Goal: Transaction & Acquisition: Book appointment/travel/reservation

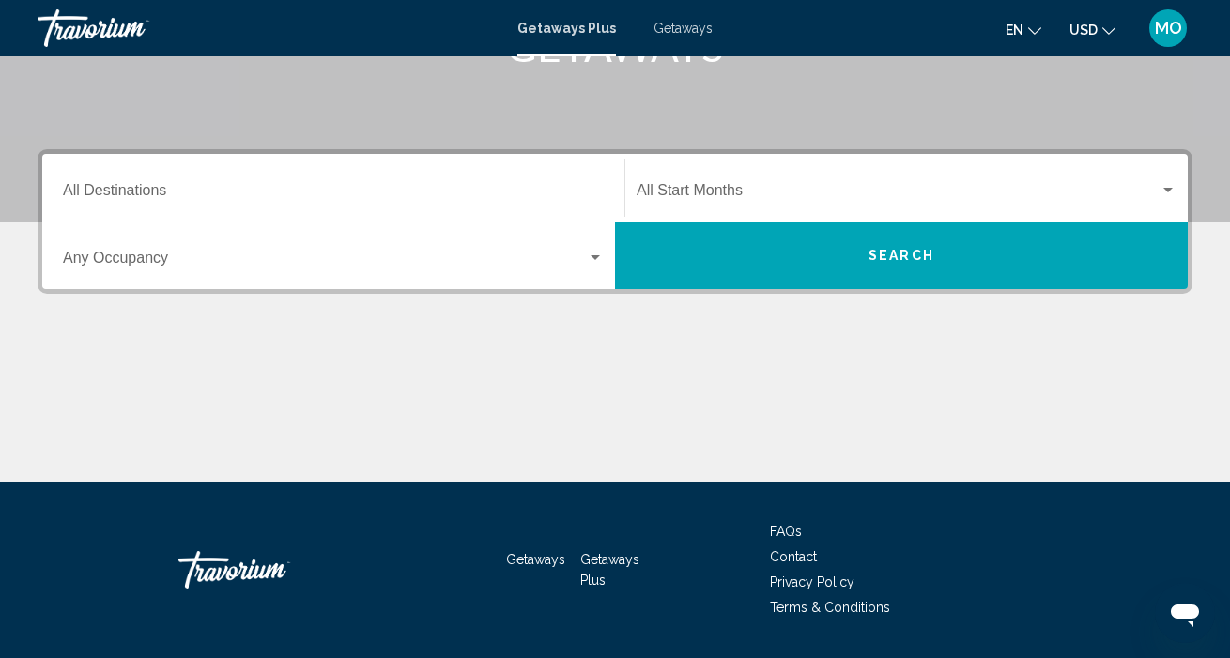
scroll to position [344, 0]
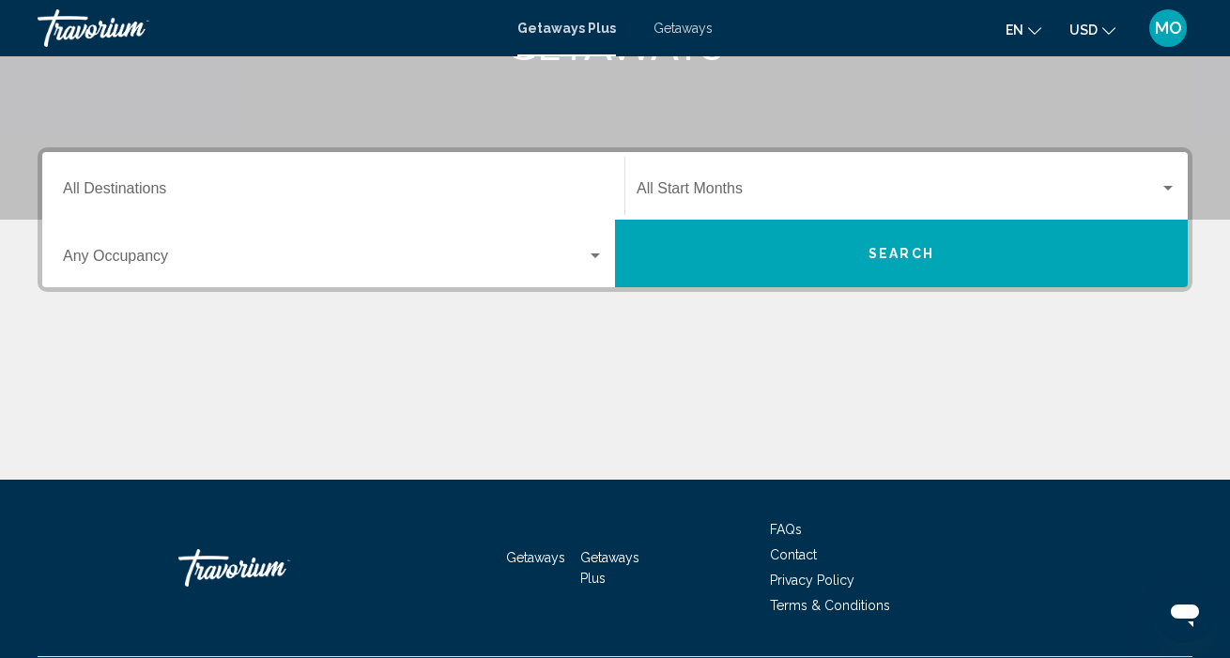
click at [592, 271] on div "Occupancy Any Occupancy" at bounding box center [333, 253] width 541 height 59
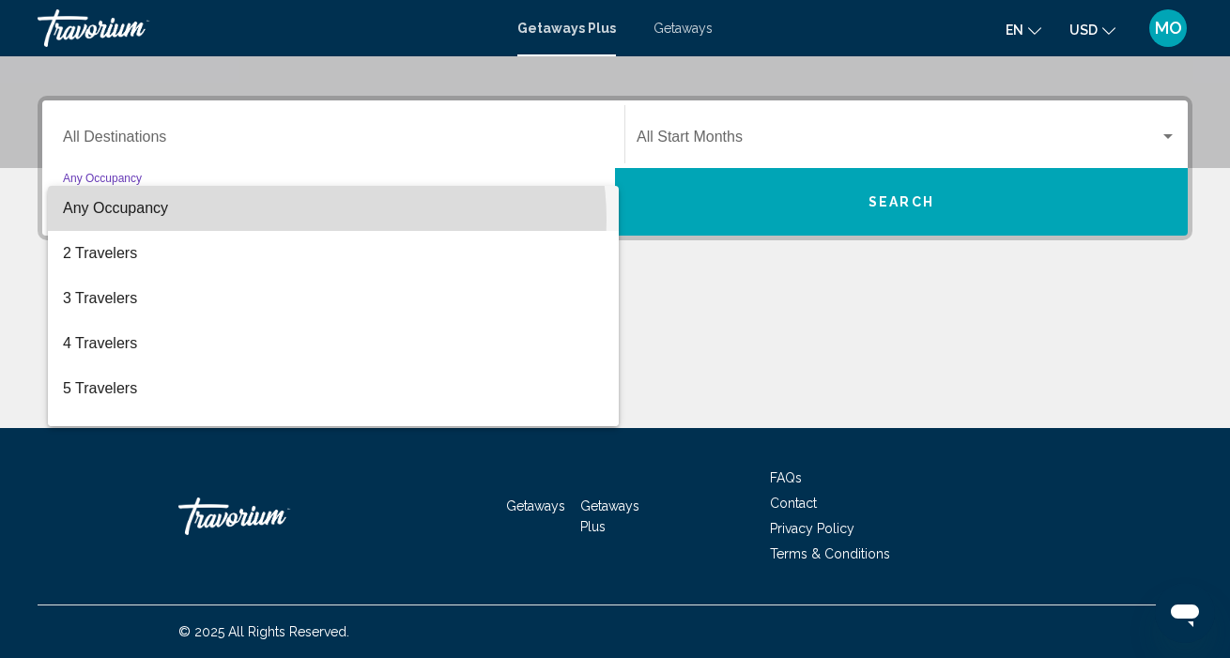
click at [322, 220] on span "Any Occupancy" at bounding box center [333, 208] width 541 height 45
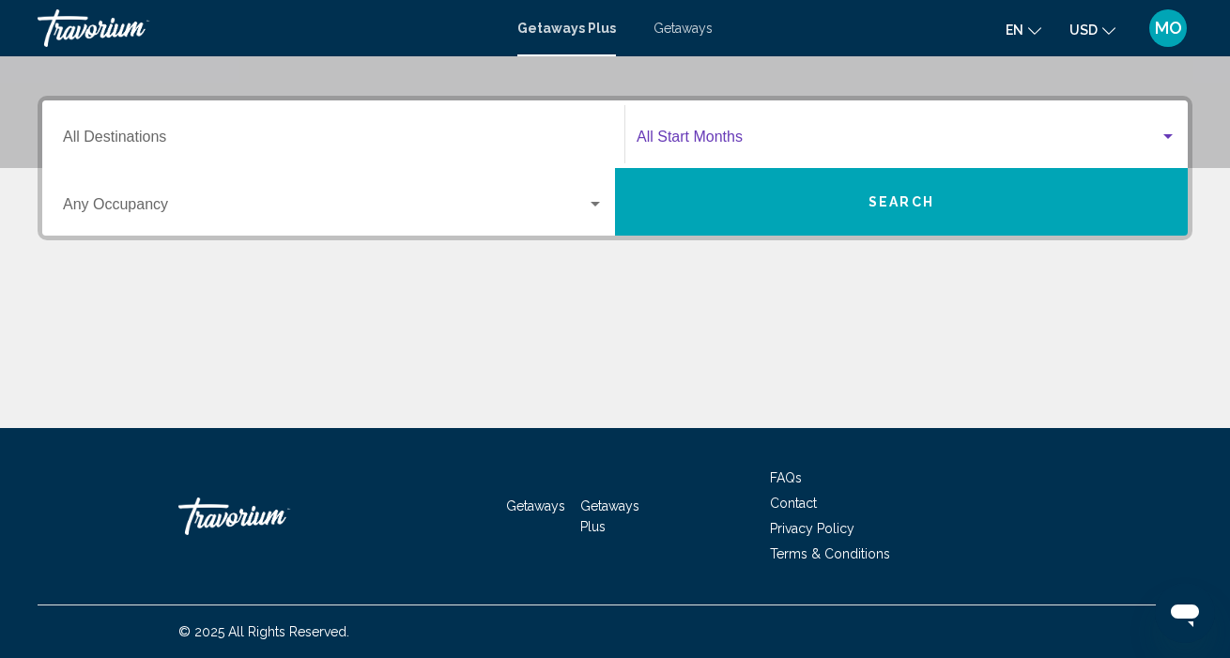
click at [1176, 144] on div "Search widget" at bounding box center [1168, 137] width 17 height 15
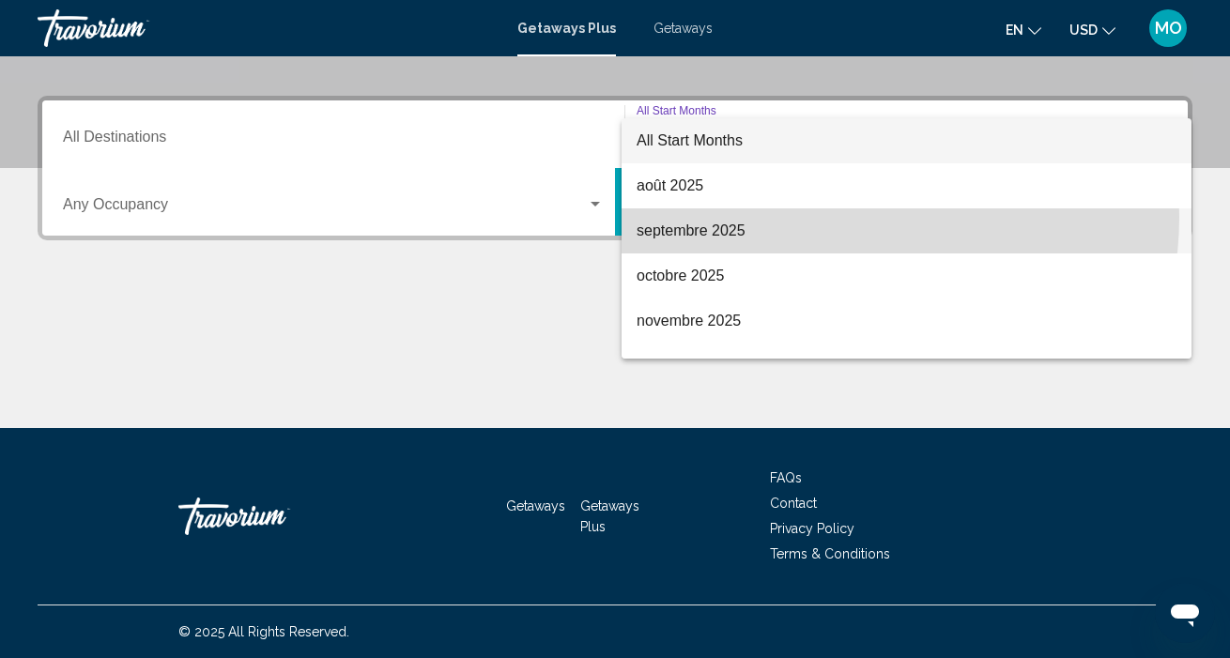
click at [839, 217] on span "septembre 2025" at bounding box center [907, 231] width 540 height 45
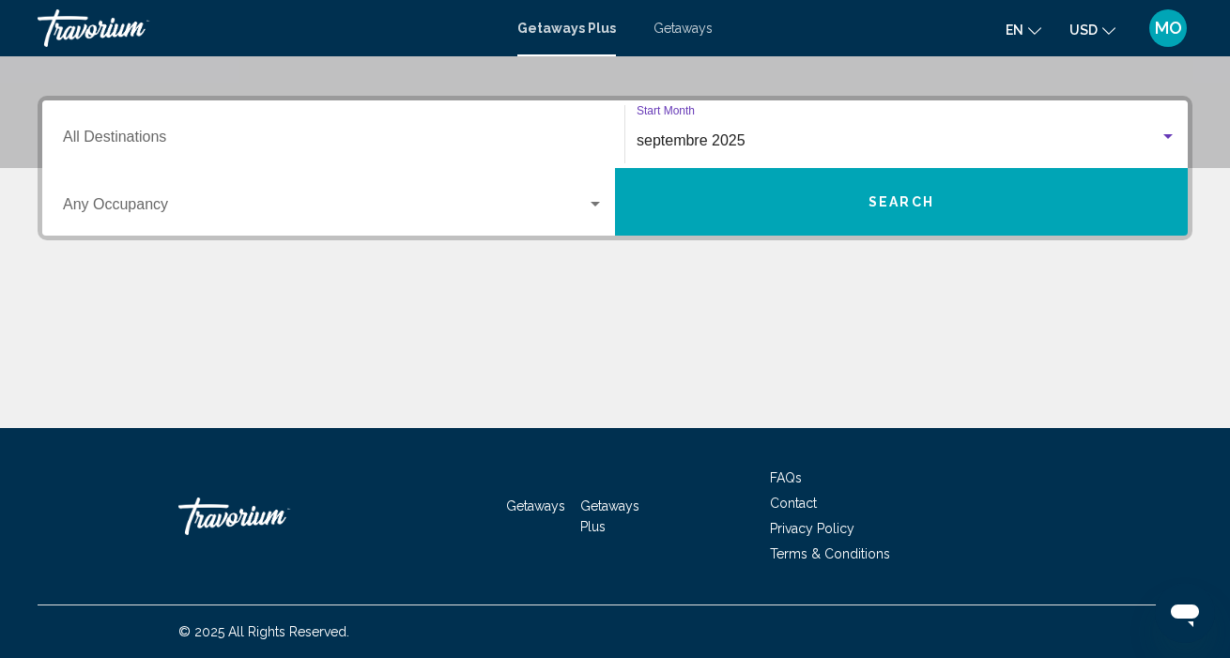
click at [855, 214] on button "Search" at bounding box center [901, 202] width 573 height 68
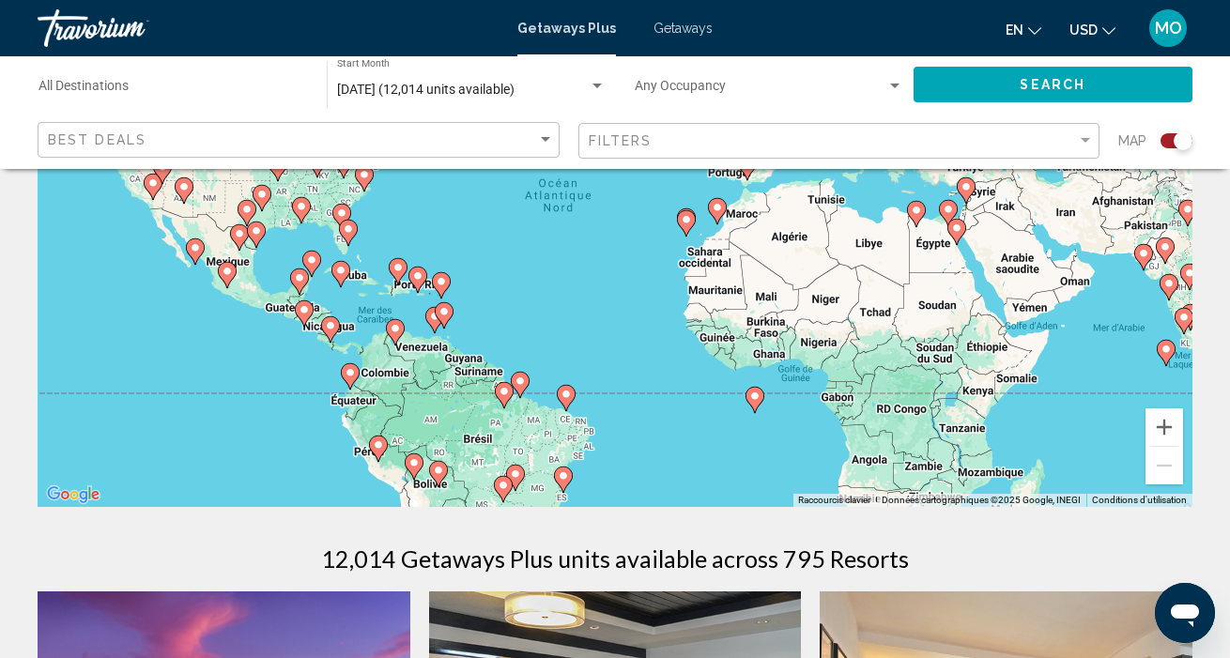
scroll to position [247, 0]
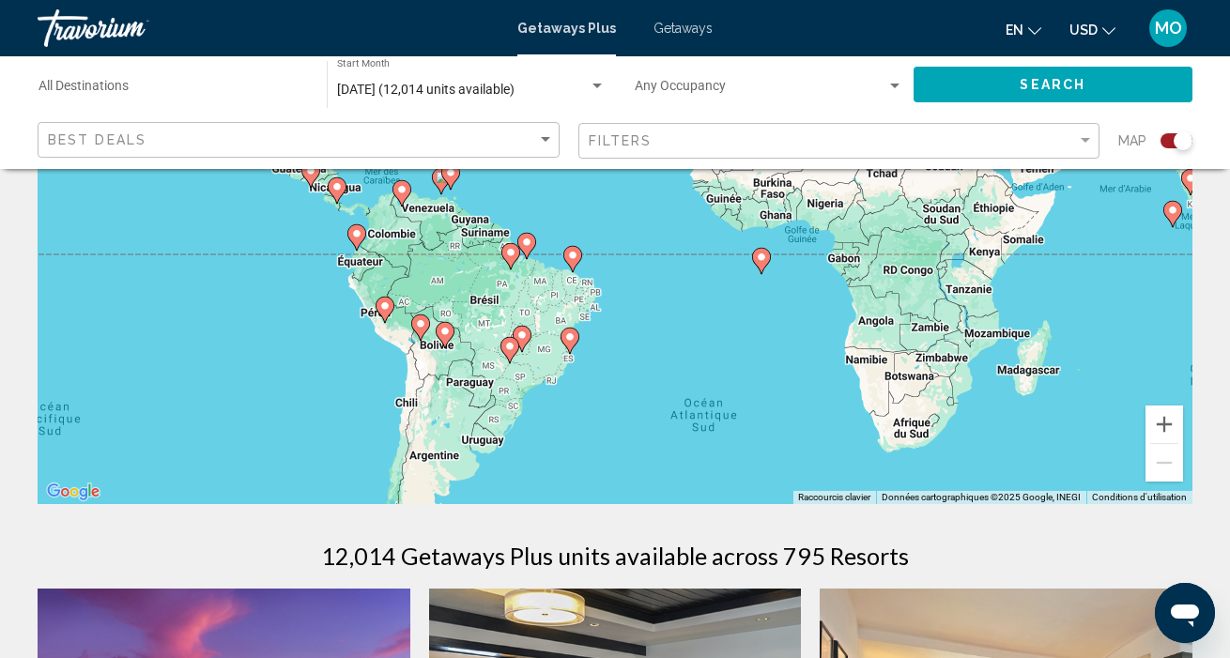
drag, startPoint x: 964, startPoint y: 430, endPoint x: 951, endPoint y: 294, distance: 136.7
click at [951, 294] on div "Pour activer le glissement avec le clavier, appuyez sur Alt+Entrée. Une fois ce…" at bounding box center [615, 223] width 1155 height 564
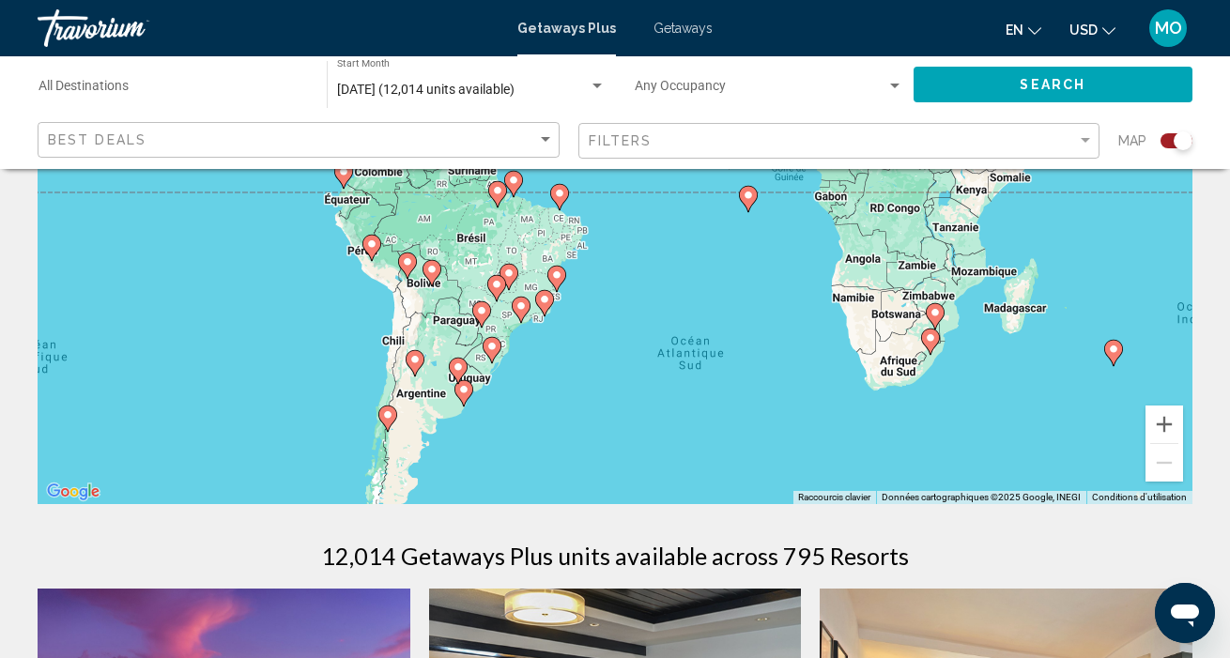
drag, startPoint x: 772, startPoint y: 337, endPoint x: 786, endPoint y: 280, distance: 59.0
click at [797, 273] on div "Pour activer le glissement avec le clavier, appuyez sur Alt+Entrée. Une fois ce…" at bounding box center [615, 223] width 1155 height 564
click at [467, 400] on icon "Main content" at bounding box center [464, 393] width 17 height 24
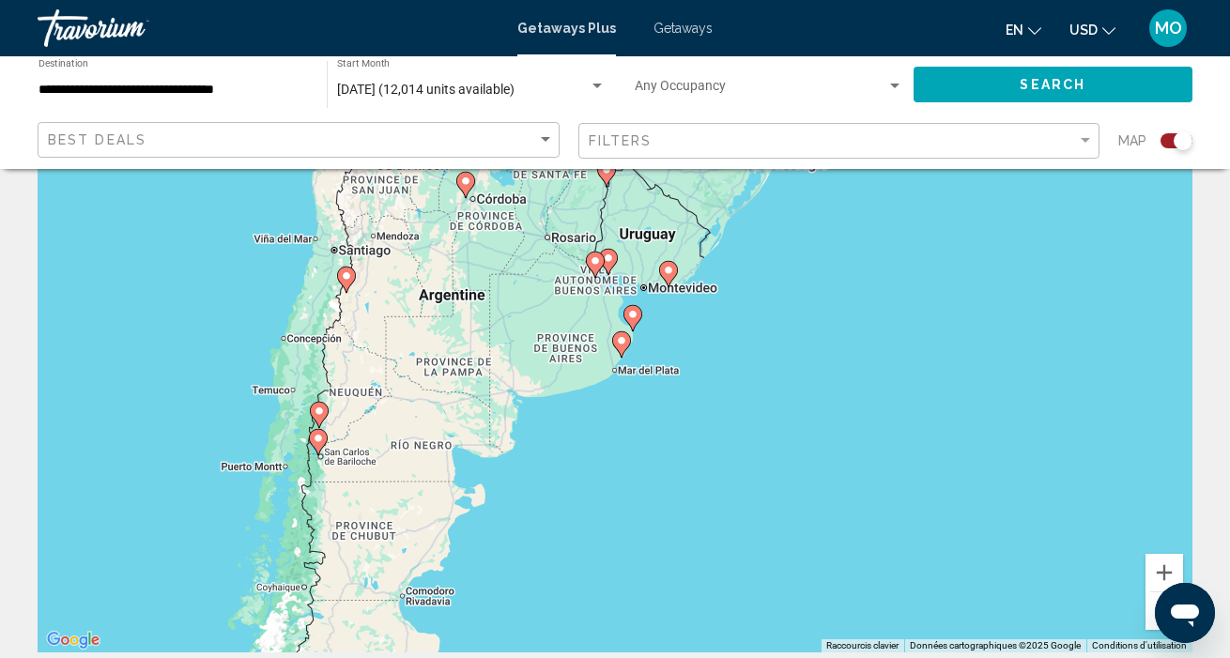
scroll to position [99, 0]
click at [675, 274] on icon "Main content" at bounding box center [668, 274] width 17 height 24
type input "**********"
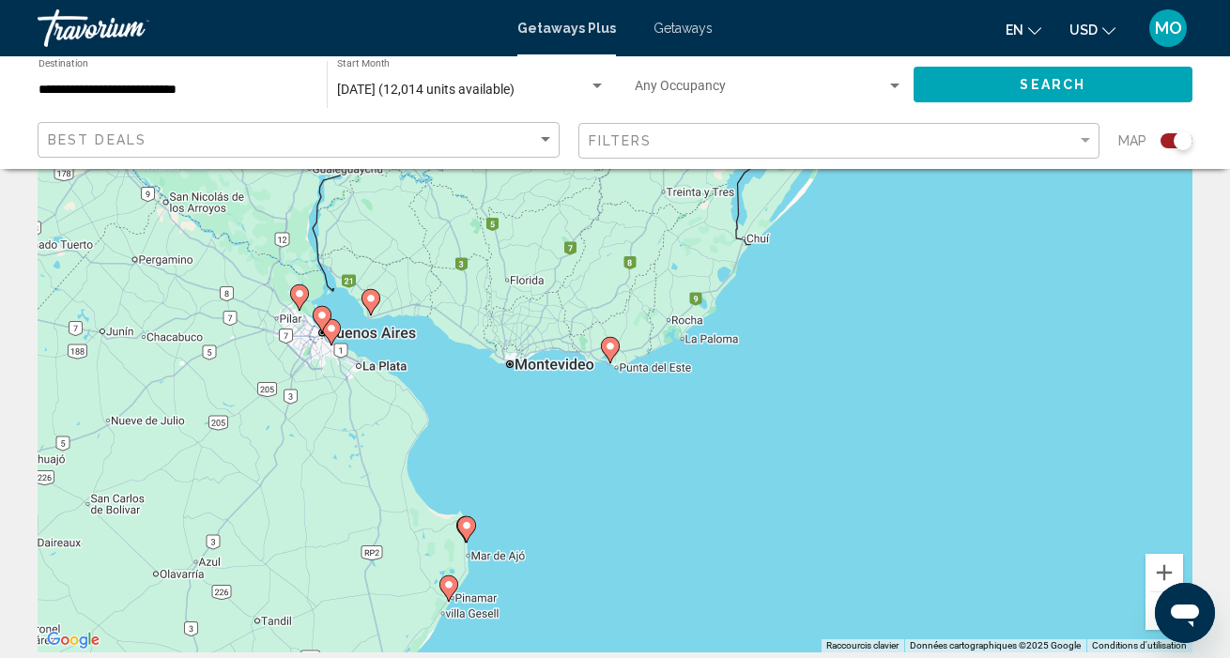
click at [615, 351] on image "Main content" at bounding box center [610, 346] width 11 height 11
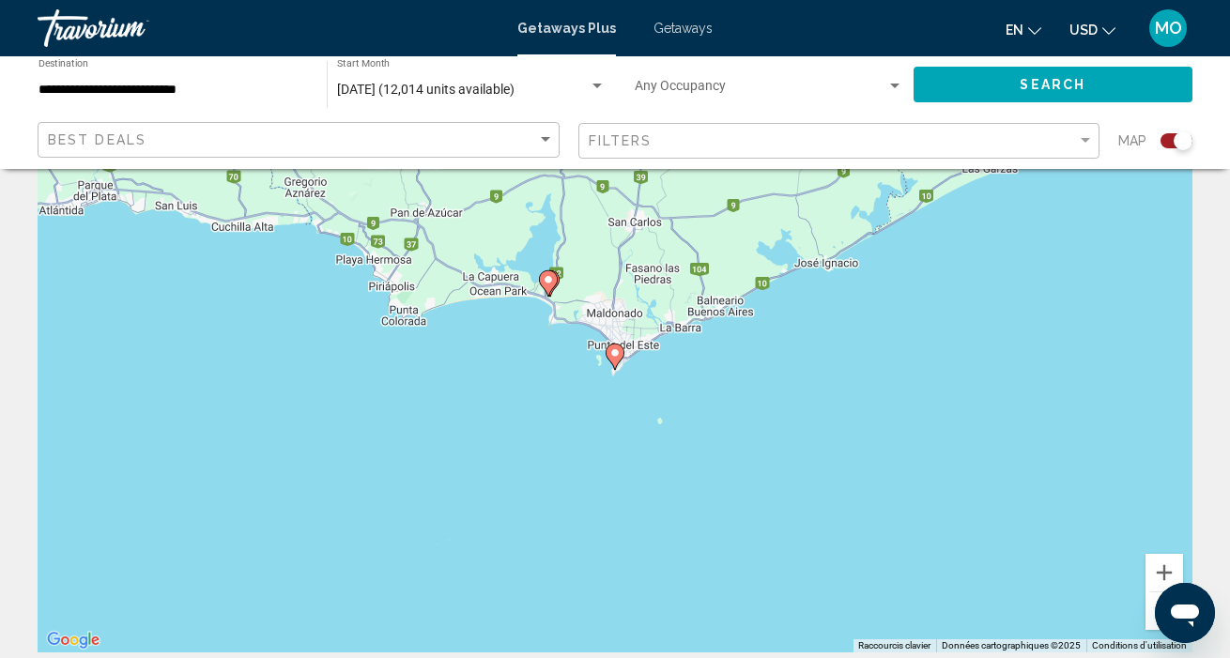
click at [604, 350] on div "Pour naviguer, appuyez sur les touches fléchées. Pour activer le glissement ave…" at bounding box center [615, 371] width 1155 height 564
click at [608, 356] on icon "Main content" at bounding box center [615, 357] width 17 height 24
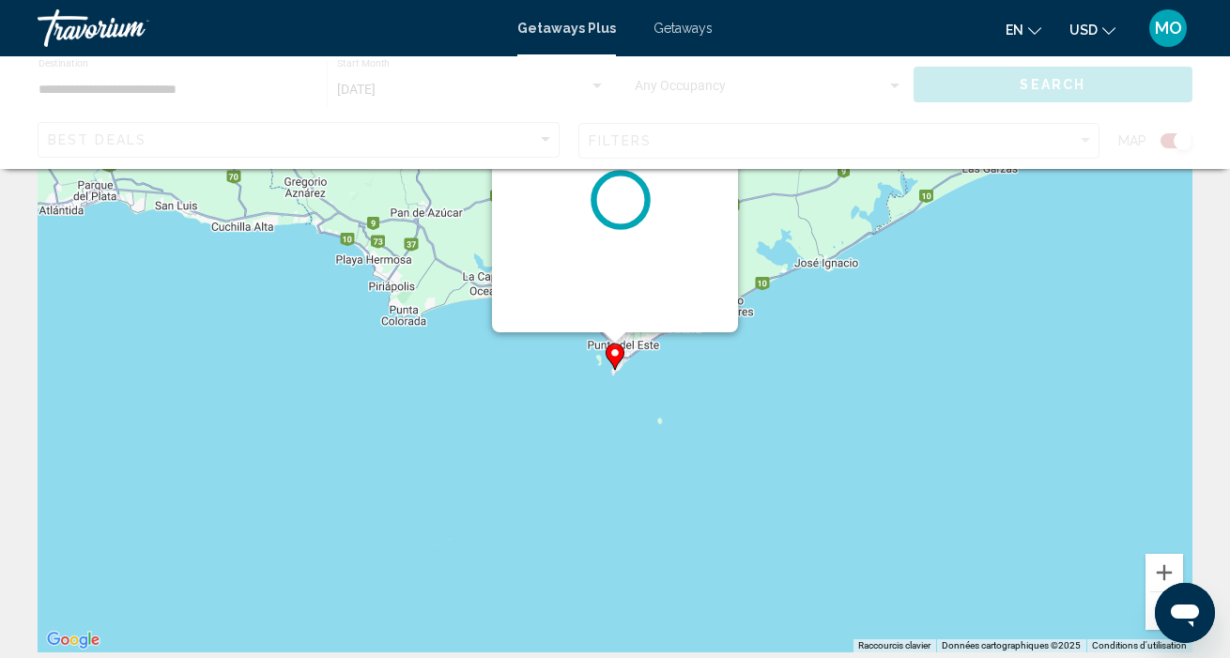
scroll to position [0, 0]
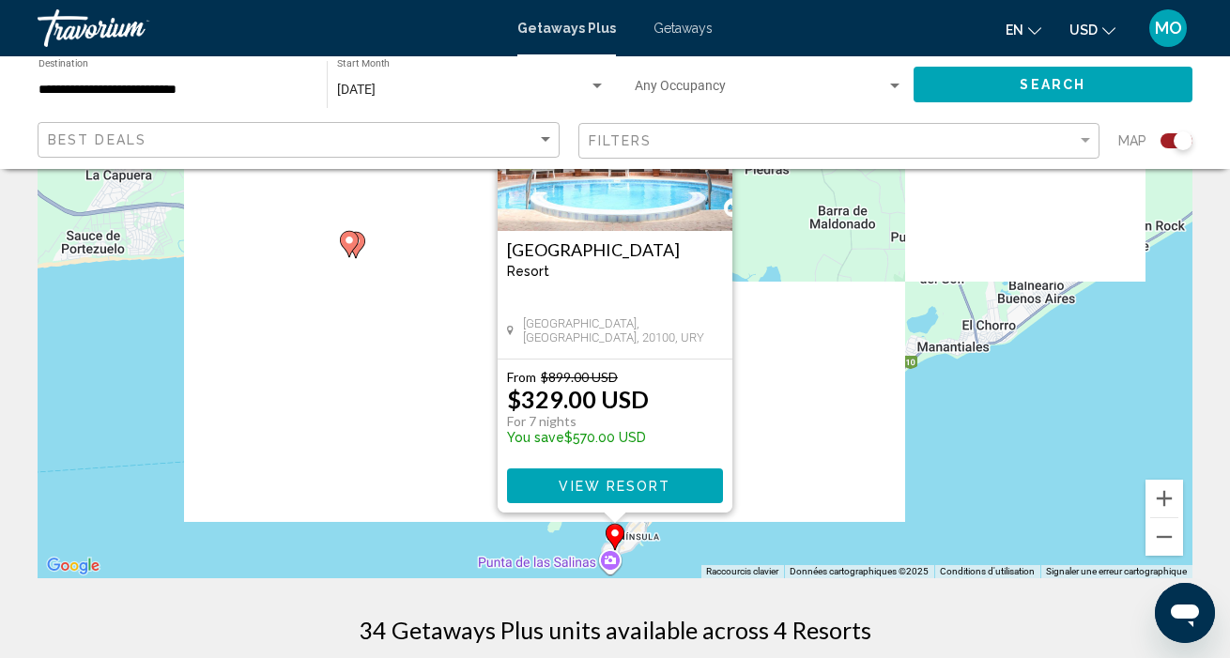
scroll to position [173, 0]
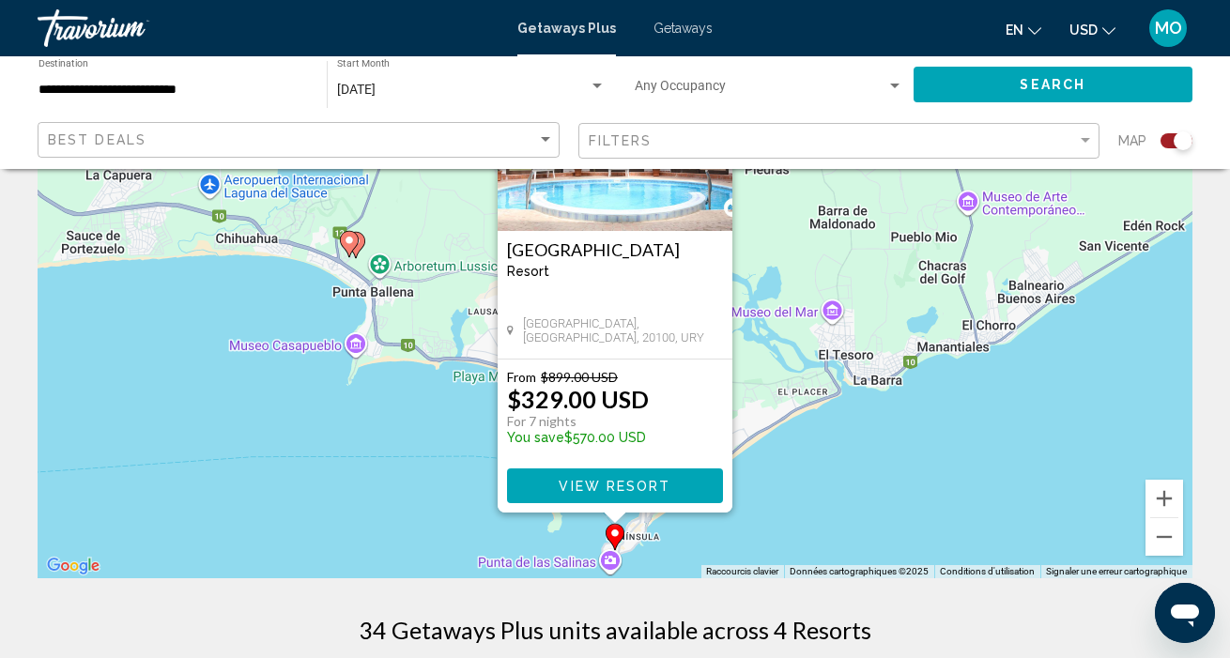
click at [403, 406] on div "Pour naviguer, appuyez sur les touches fléchées. Pour activer le glissement ave…" at bounding box center [615, 297] width 1155 height 564
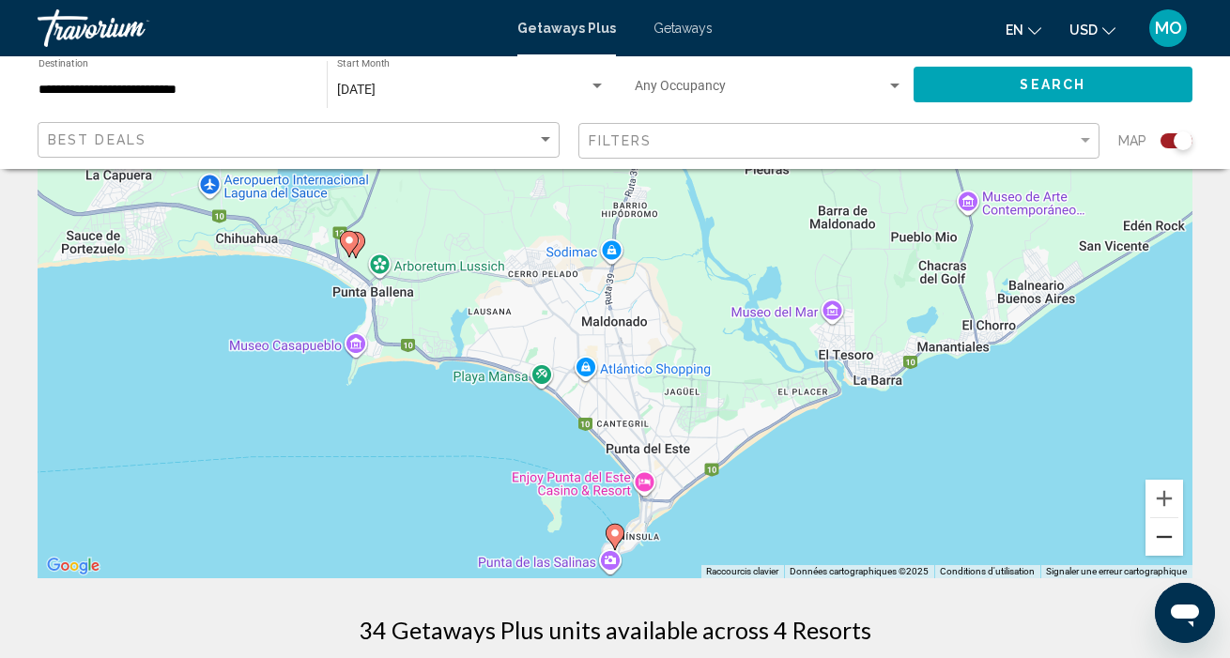
click at [1173, 541] on button "Zoom arrière" at bounding box center [1165, 537] width 38 height 38
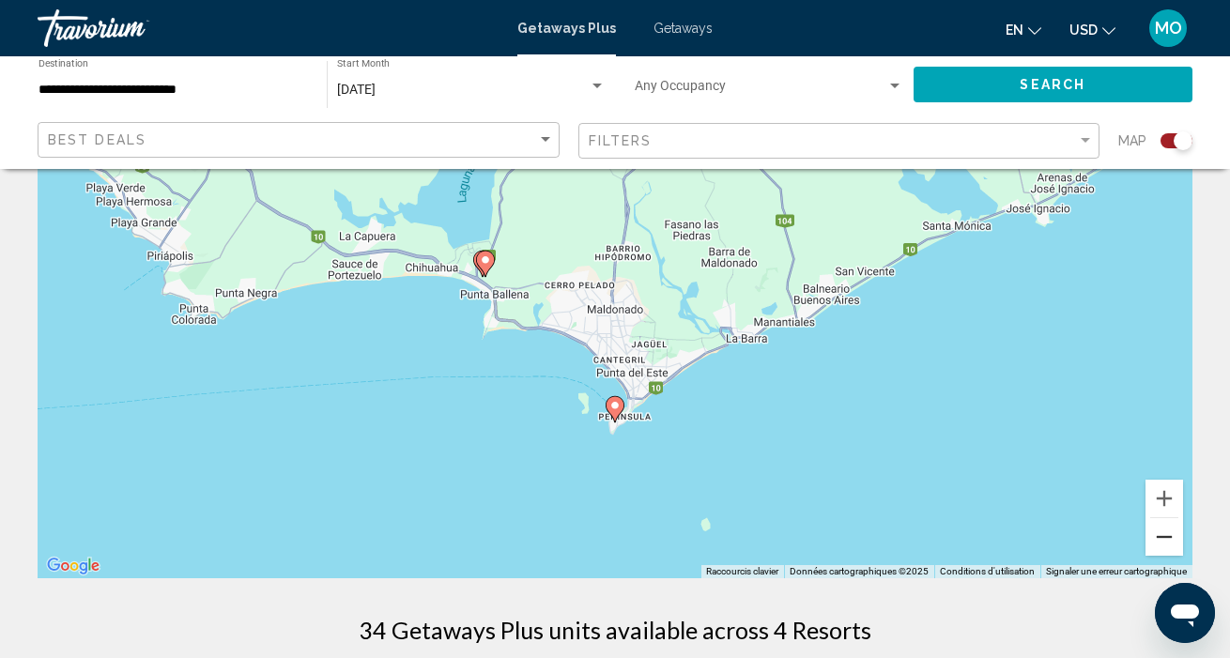
click at [1173, 541] on button "Zoom arrière" at bounding box center [1165, 537] width 38 height 38
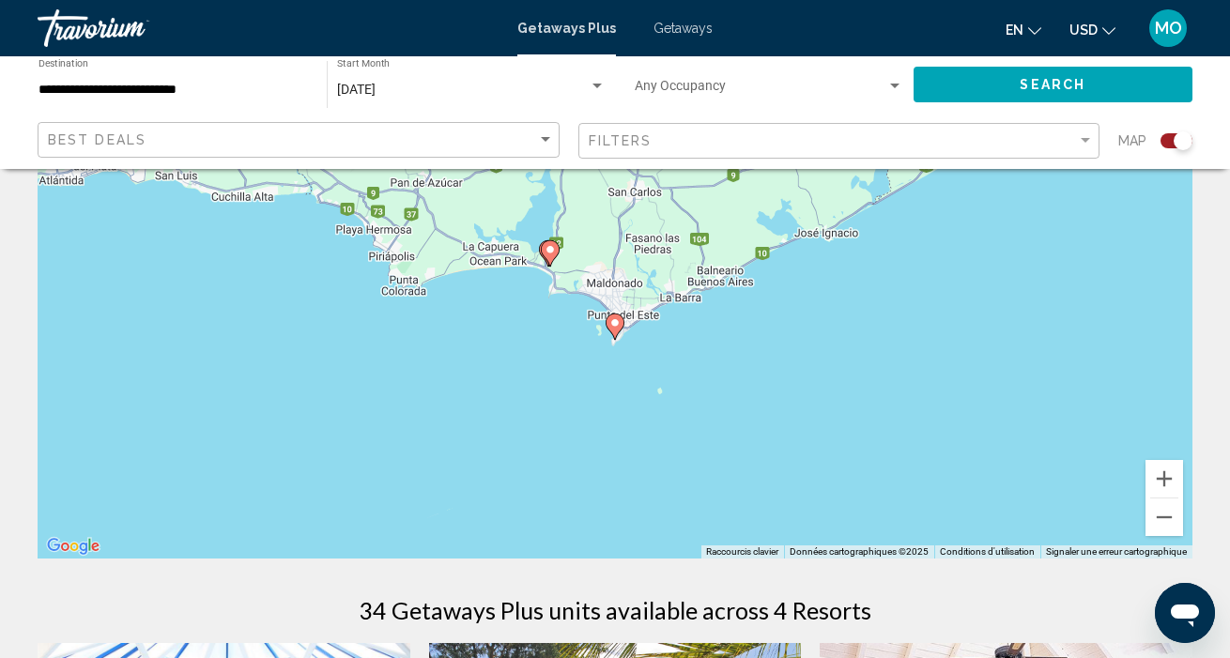
scroll to position [189, 0]
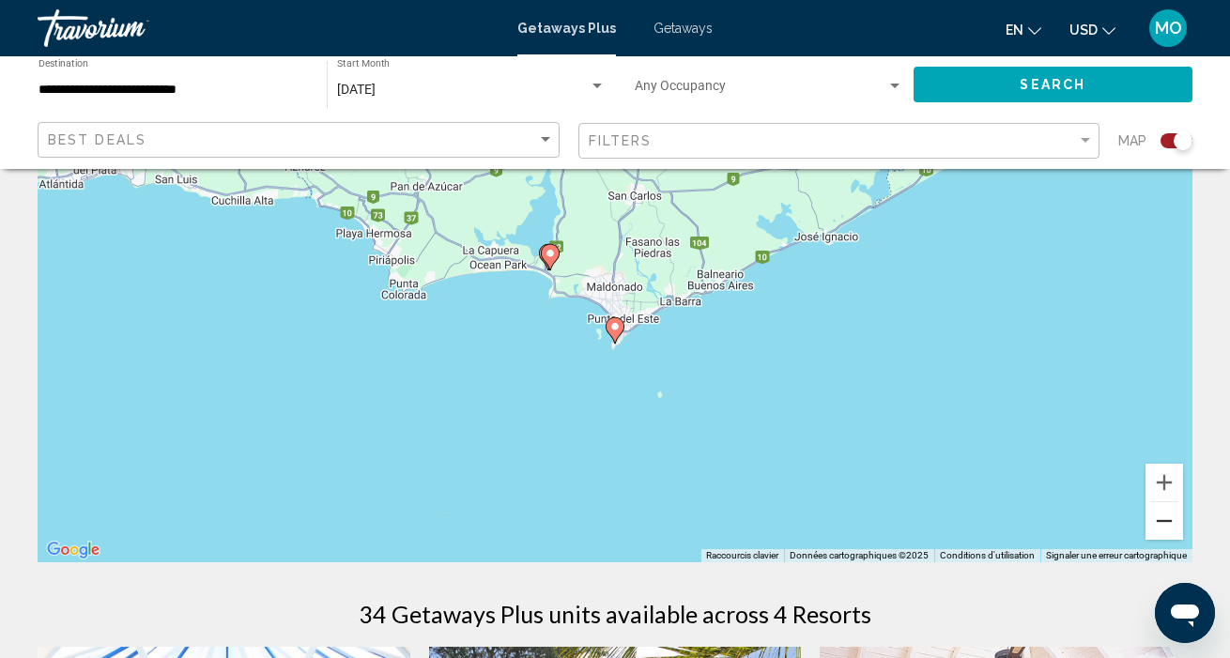
click at [1169, 524] on button "Zoom arrière" at bounding box center [1165, 522] width 38 height 38
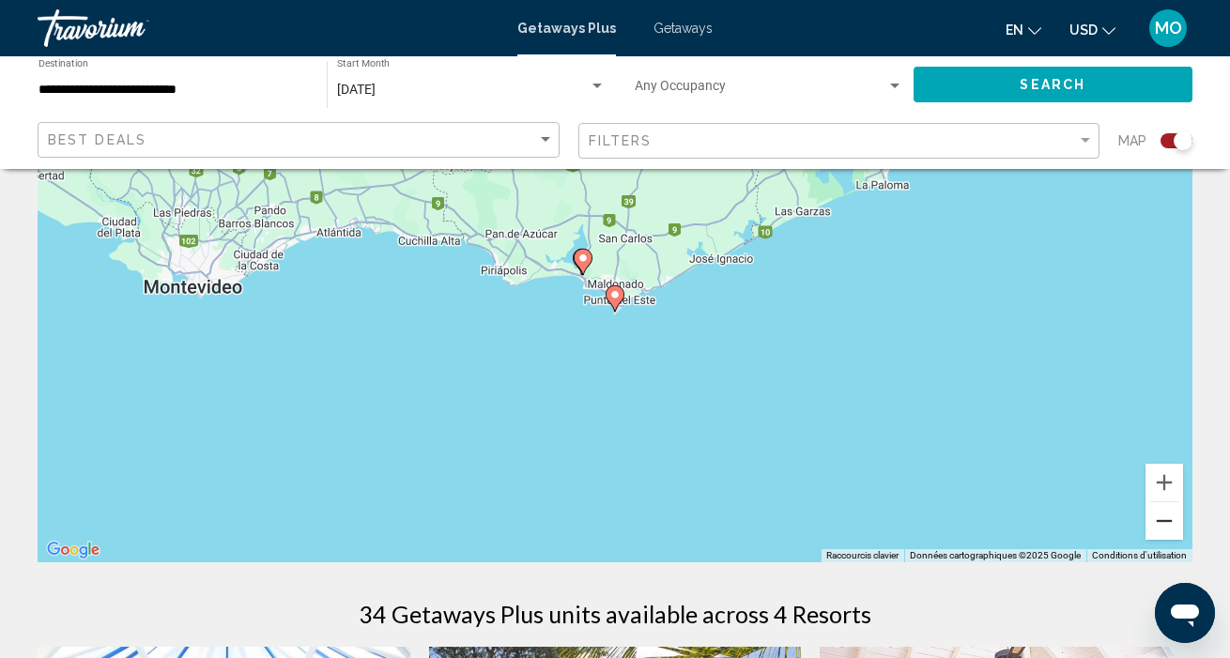
click at [1169, 524] on button "Zoom arrière" at bounding box center [1165, 522] width 38 height 38
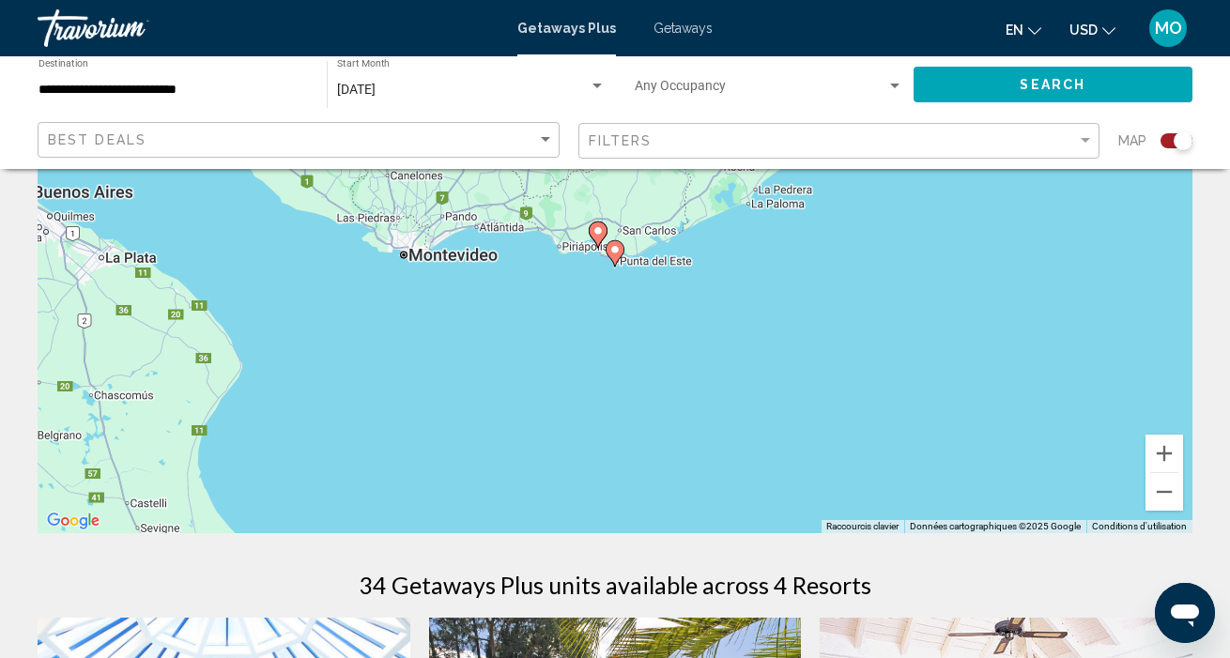
scroll to position [223, 0]
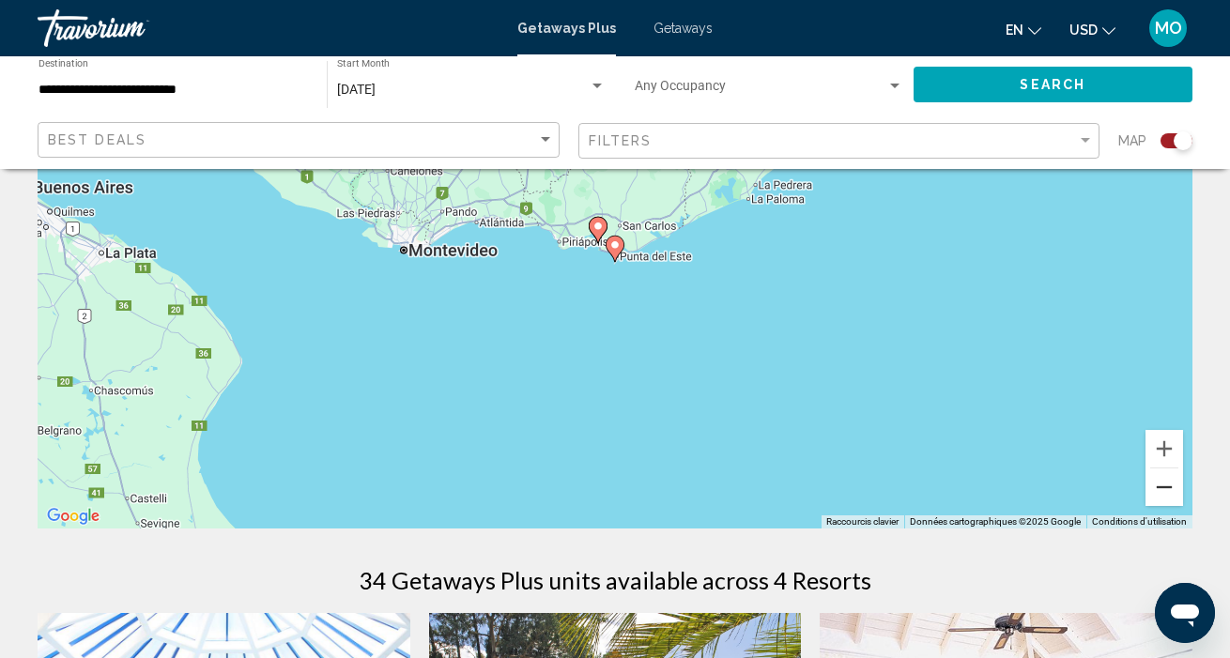
click at [1163, 494] on button "Zoom arrière" at bounding box center [1165, 488] width 38 height 38
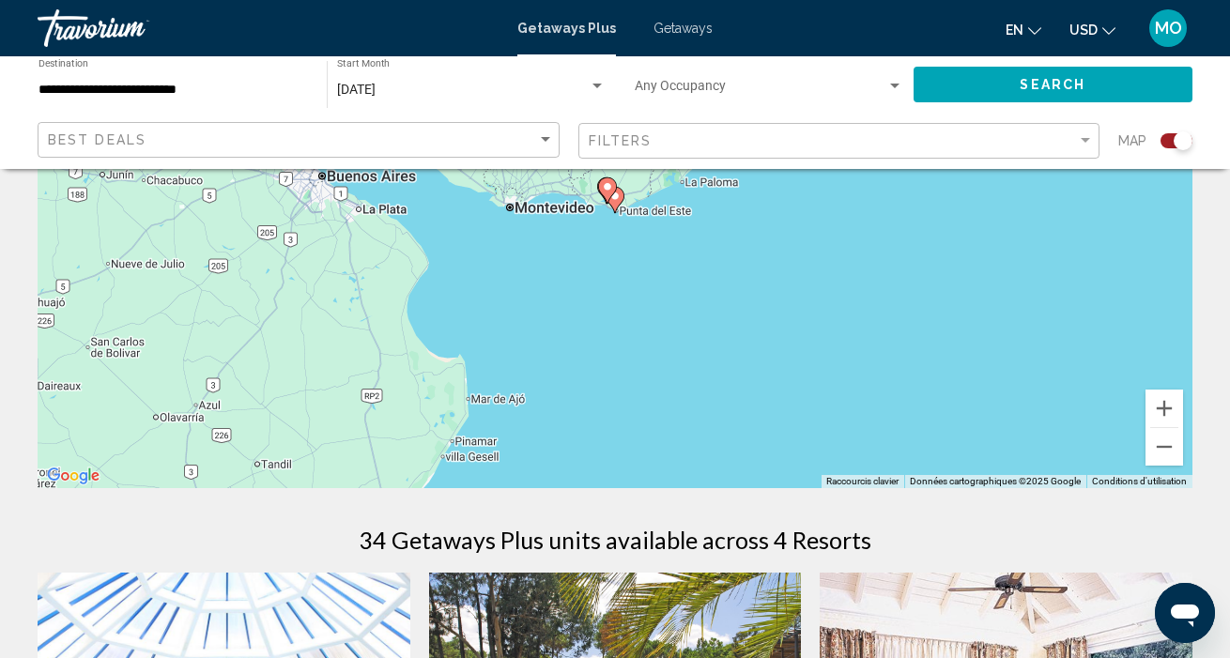
scroll to position [268, 0]
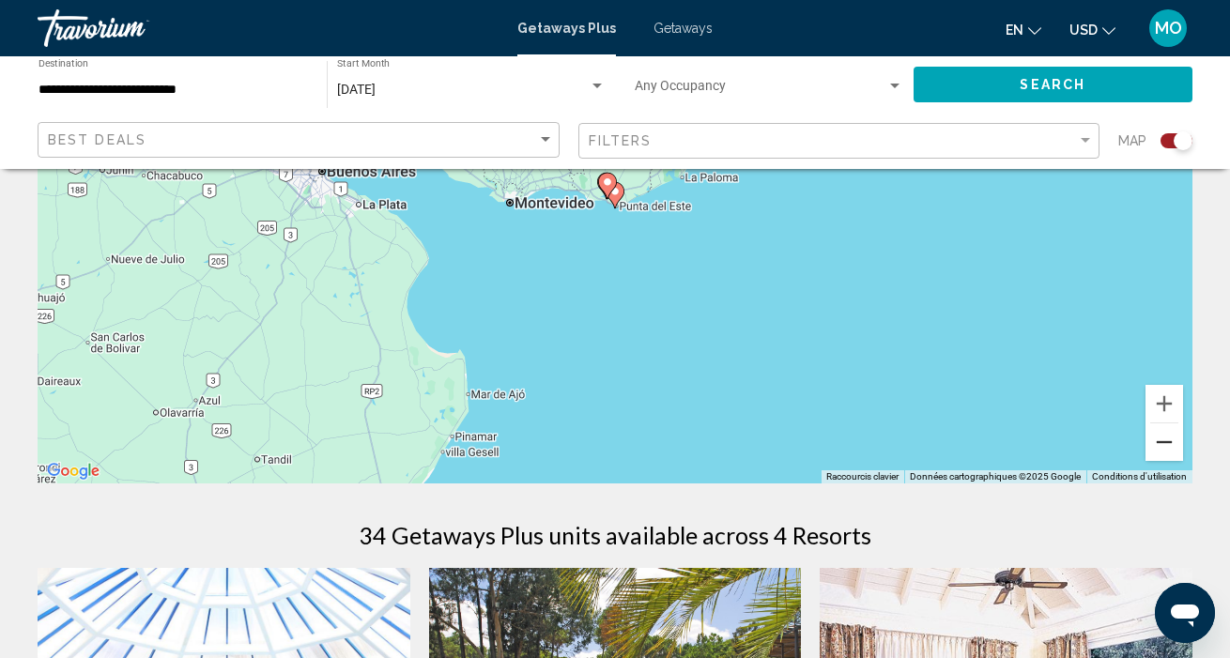
click at [1172, 438] on button "Zoom arrière" at bounding box center [1165, 443] width 38 height 38
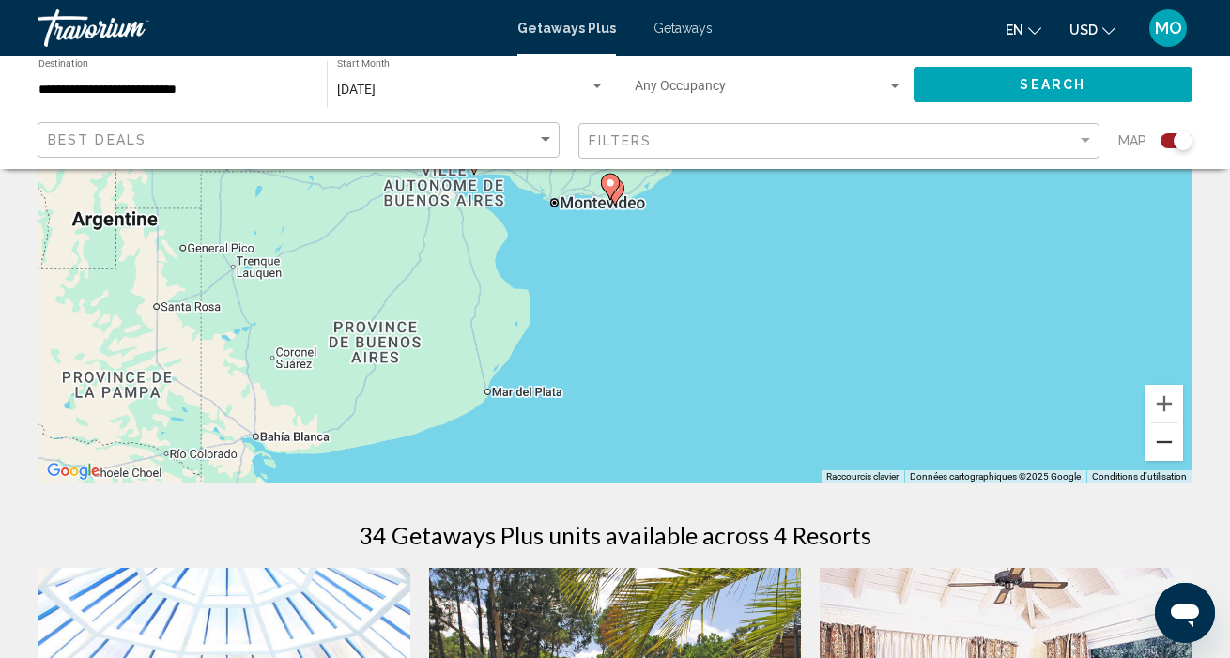
click at [1172, 438] on button "Zoom arrière" at bounding box center [1165, 443] width 38 height 38
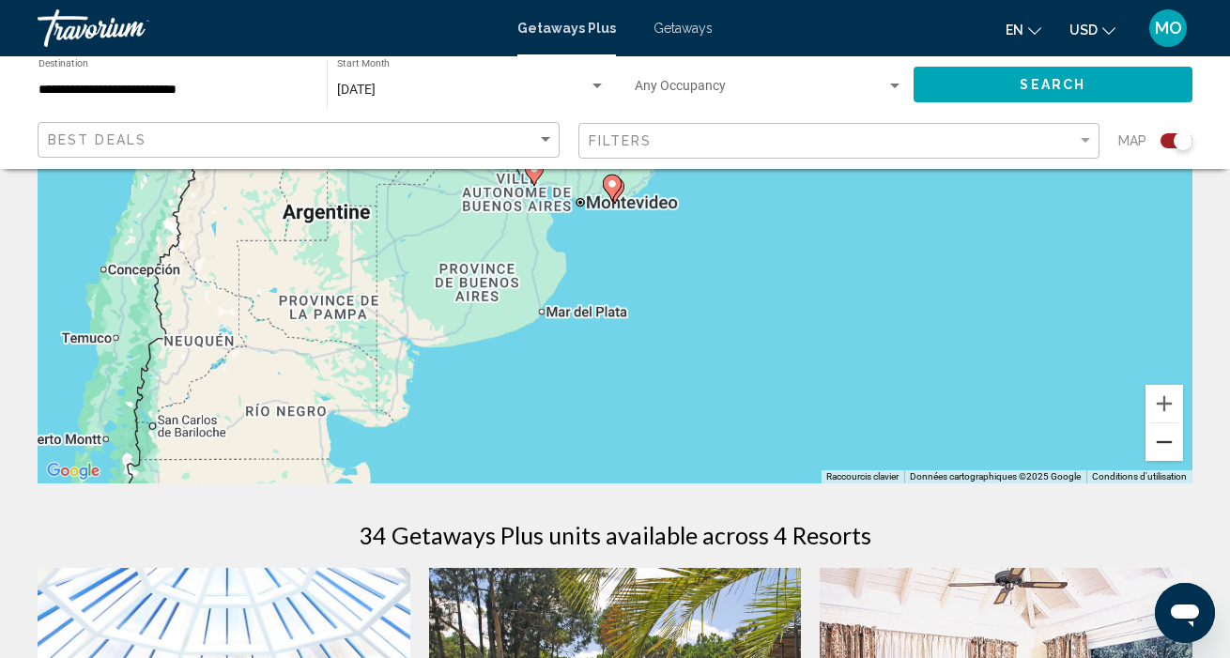
click at [1172, 438] on button "Zoom arrière" at bounding box center [1165, 443] width 38 height 38
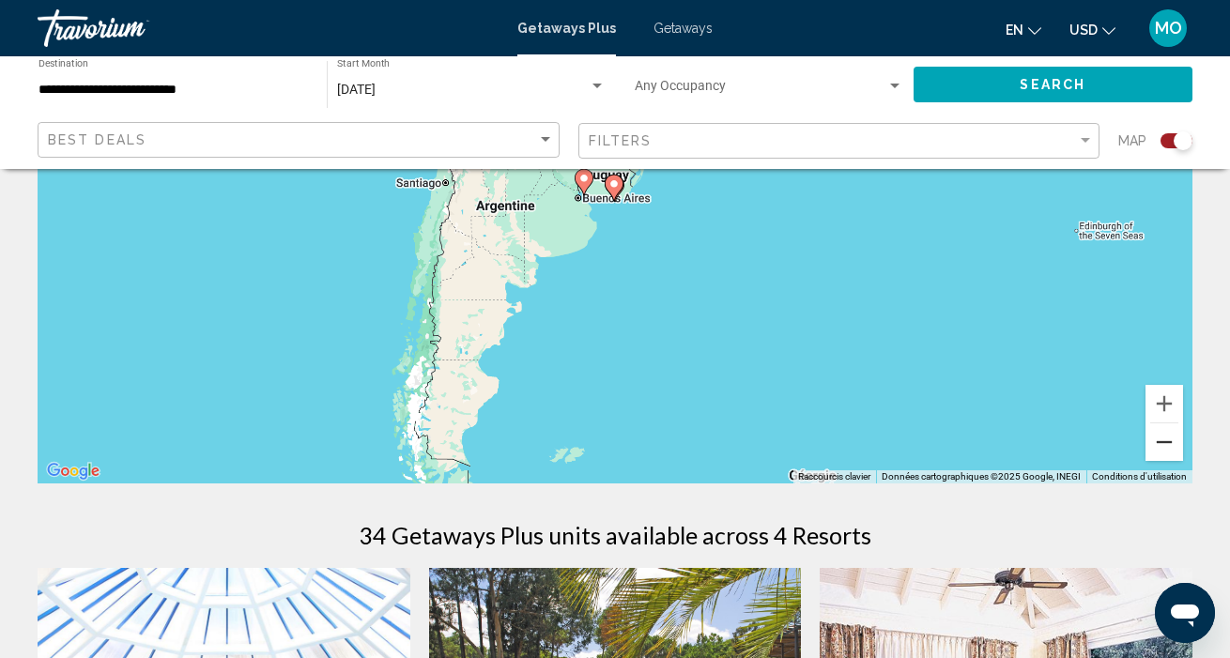
click at [1172, 438] on button "Zoom arrière" at bounding box center [1165, 443] width 38 height 38
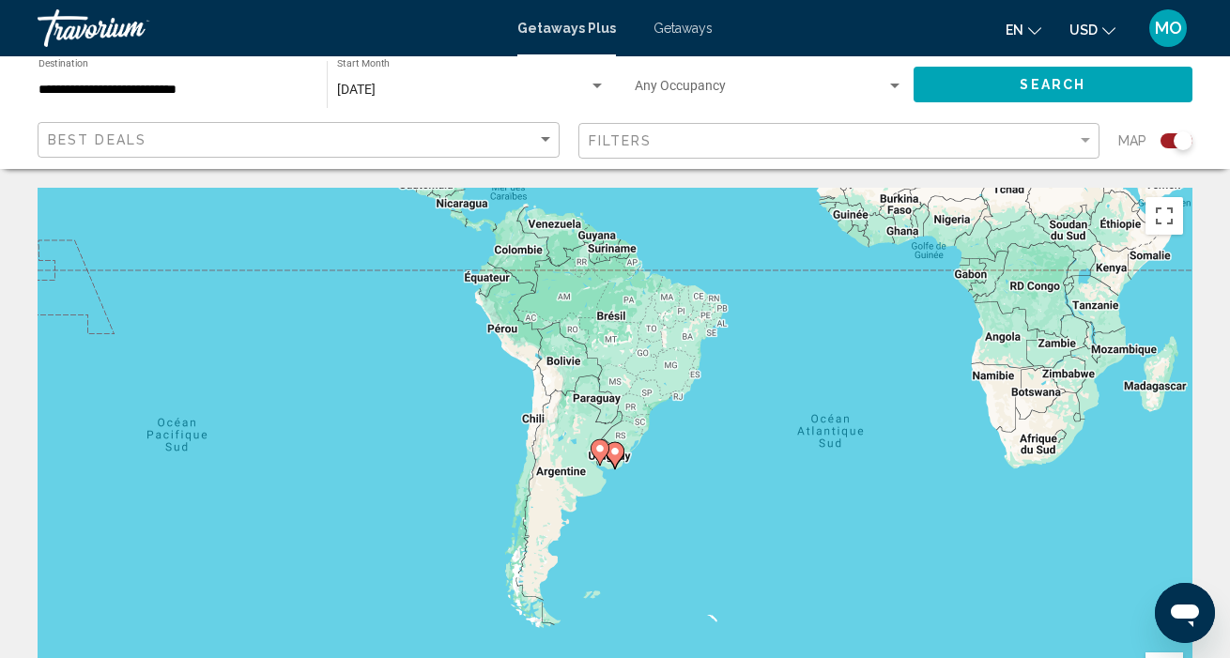
scroll to position [0, 0]
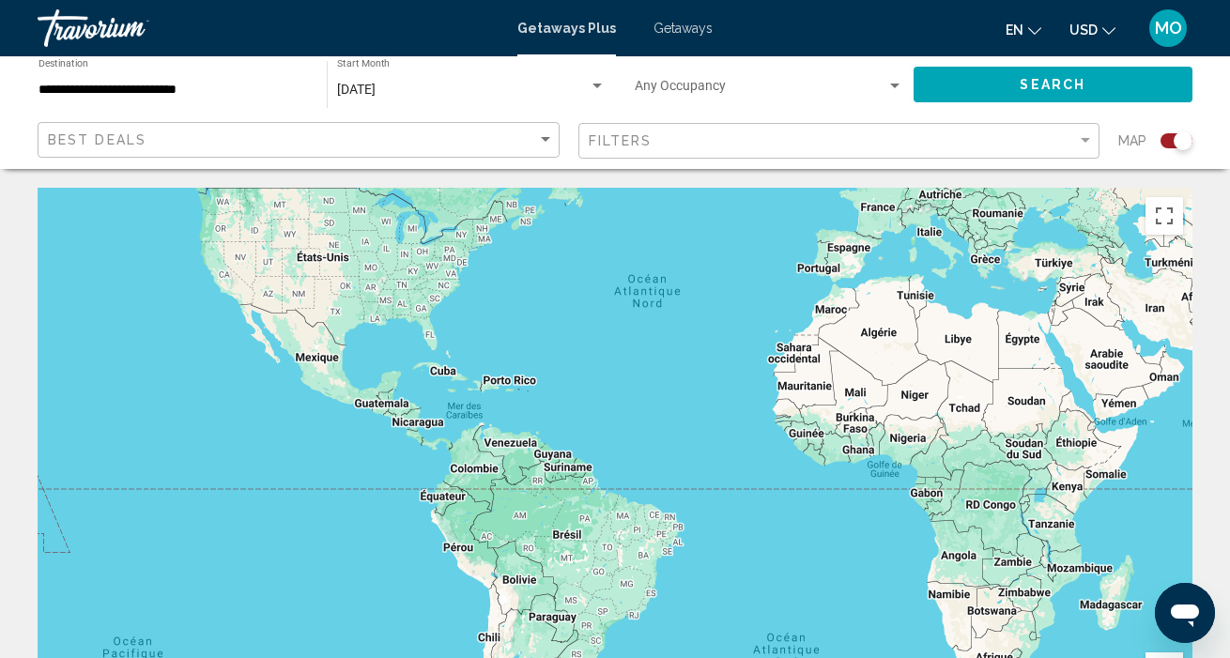
drag, startPoint x: 1038, startPoint y: 269, endPoint x: 968, endPoint y: 535, distance: 275.7
click at [973, 535] on div "Pour naviguer, appuyez sur les touches fléchées. Pour activer le glissement ave…" at bounding box center [615, 470] width 1155 height 564
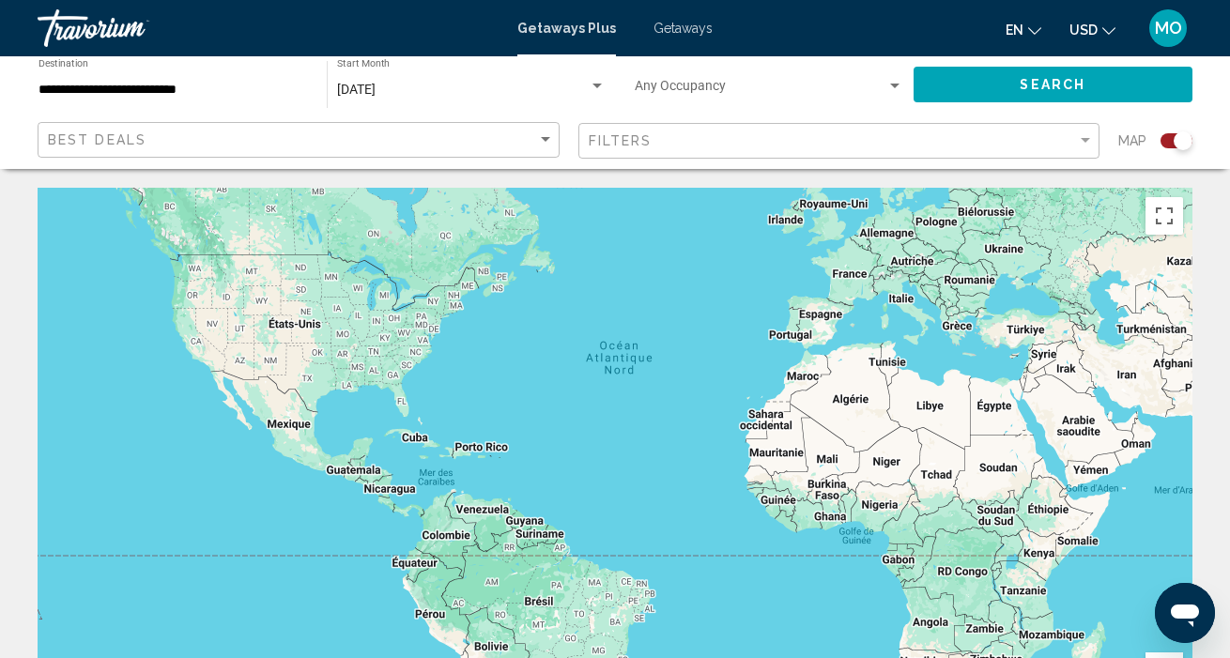
click at [880, 450] on div "Pour naviguer, appuyez sur les touches fléchées." at bounding box center [615, 470] width 1155 height 564
click at [758, 396] on div "Pour naviguer, appuyez sur les touches fléchées." at bounding box center [615, 470] width 1155 height 564
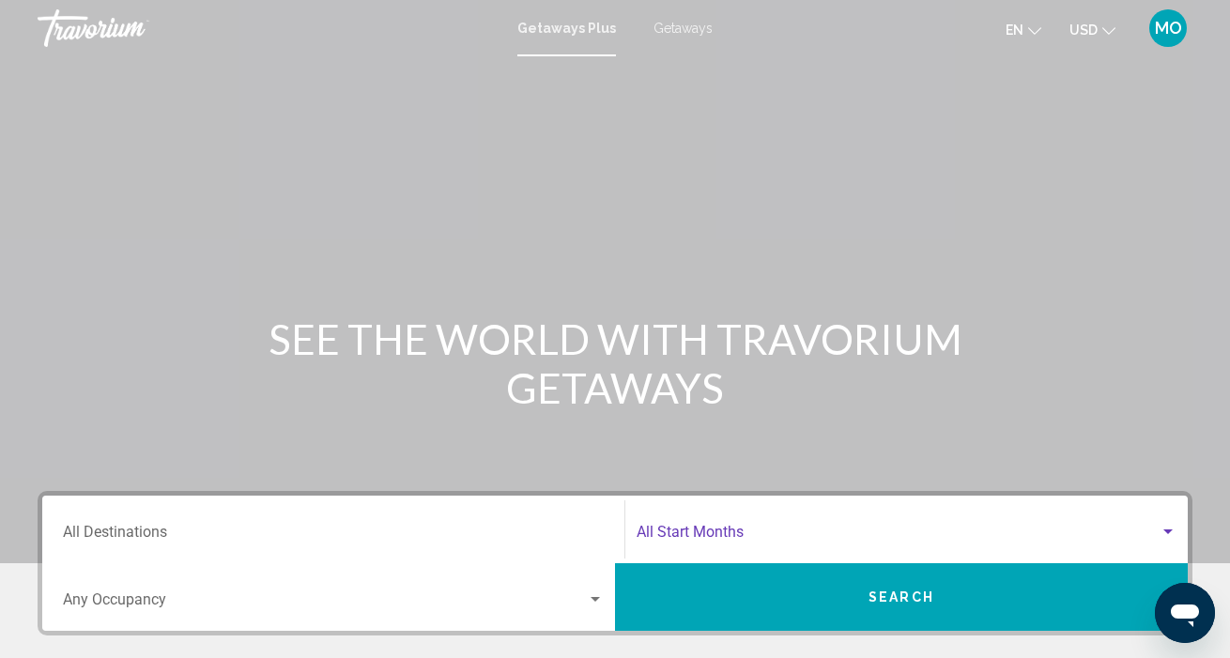
click at [1165, 532] on div "Search widget" at bounding box center [1168, 532] width 9 height 5
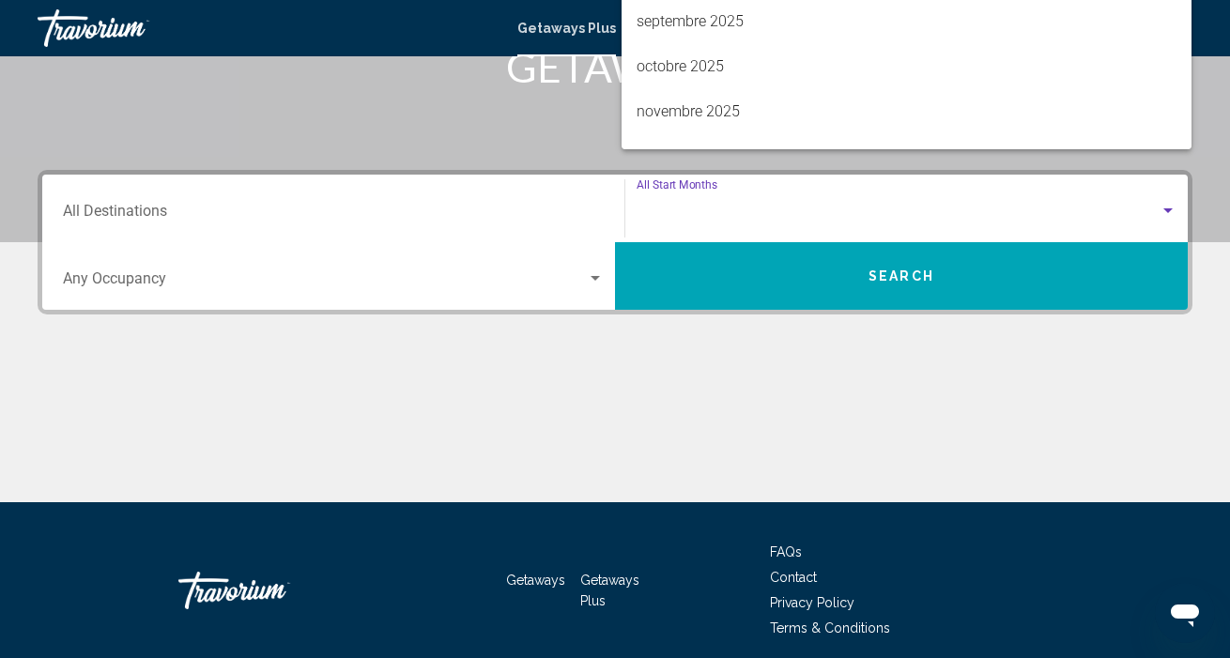
scroll to position [395, 0]
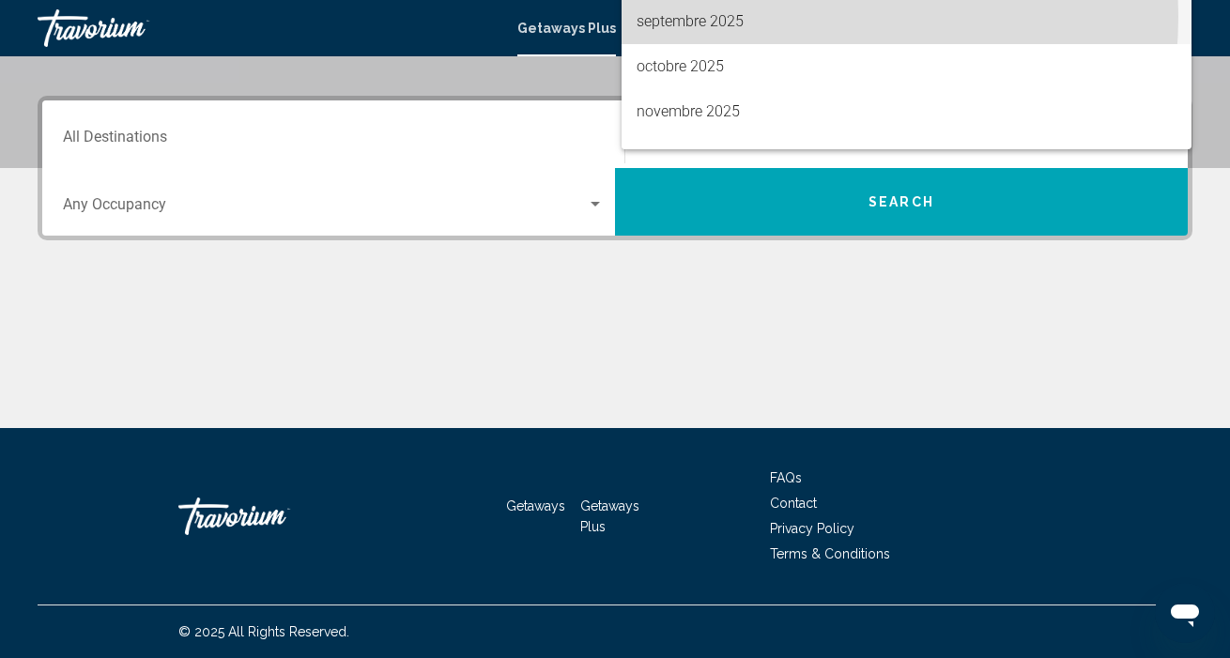
click at [740, 16] on span "septembre 2025" at bounding box center [907, 21] width 540 height 45
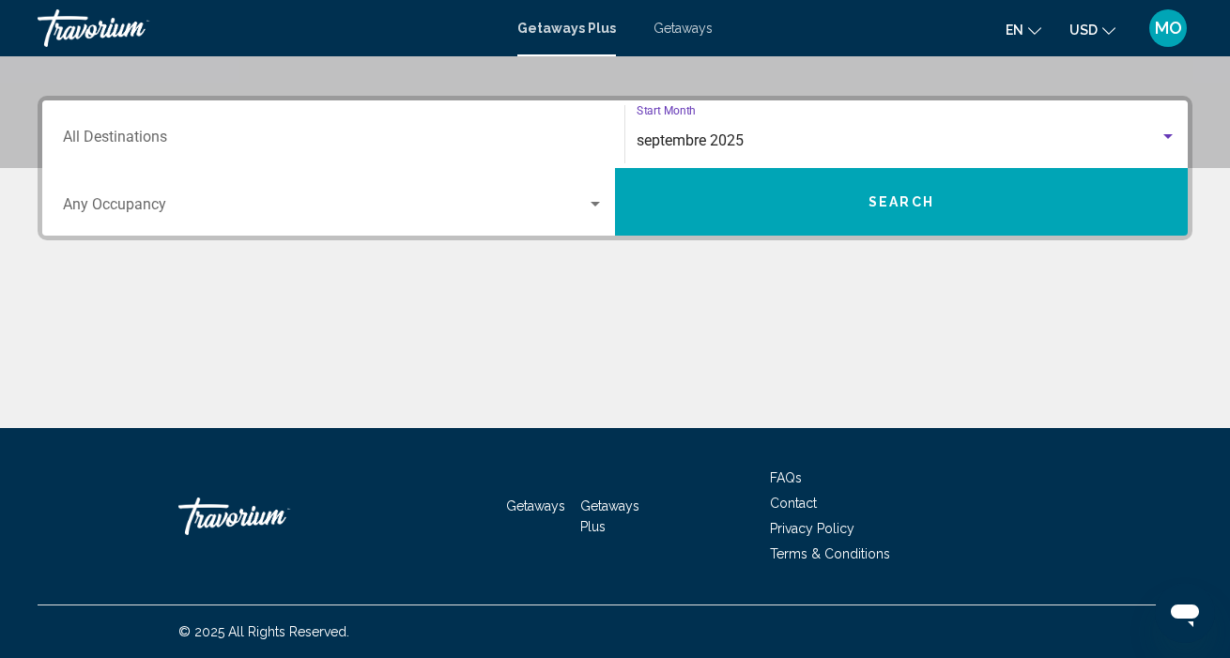
click at [809, 183] on button "Search" at bounding box center [901, 202] width 573 height 68
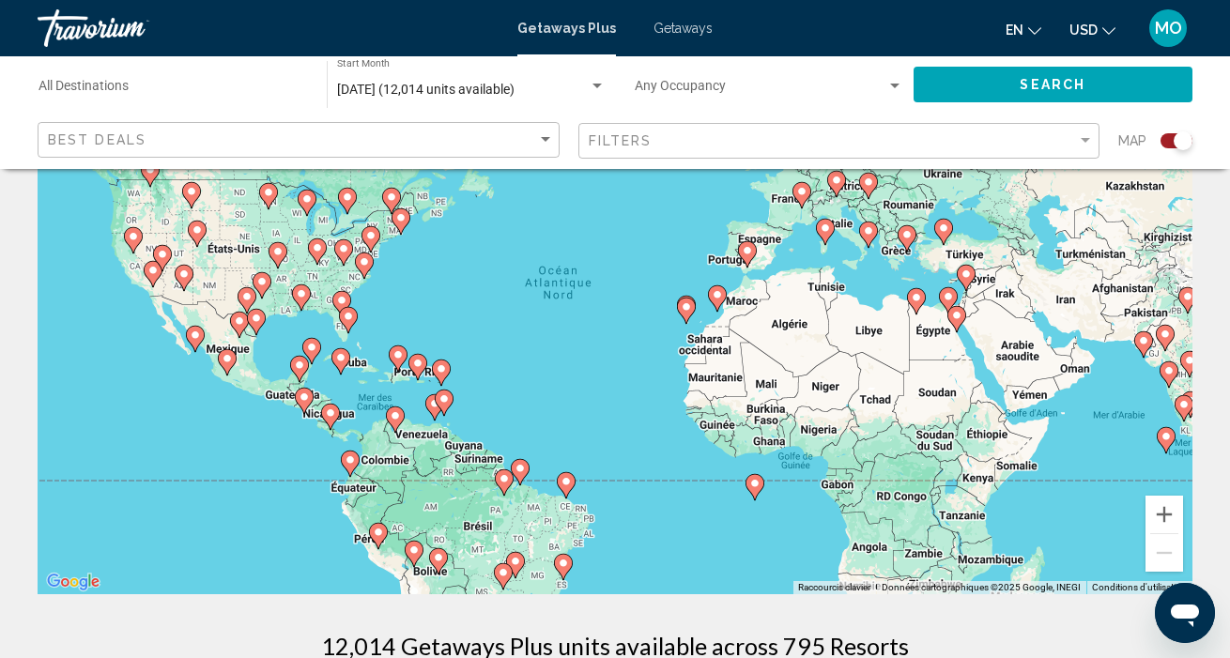
scroll to position [135, 0]
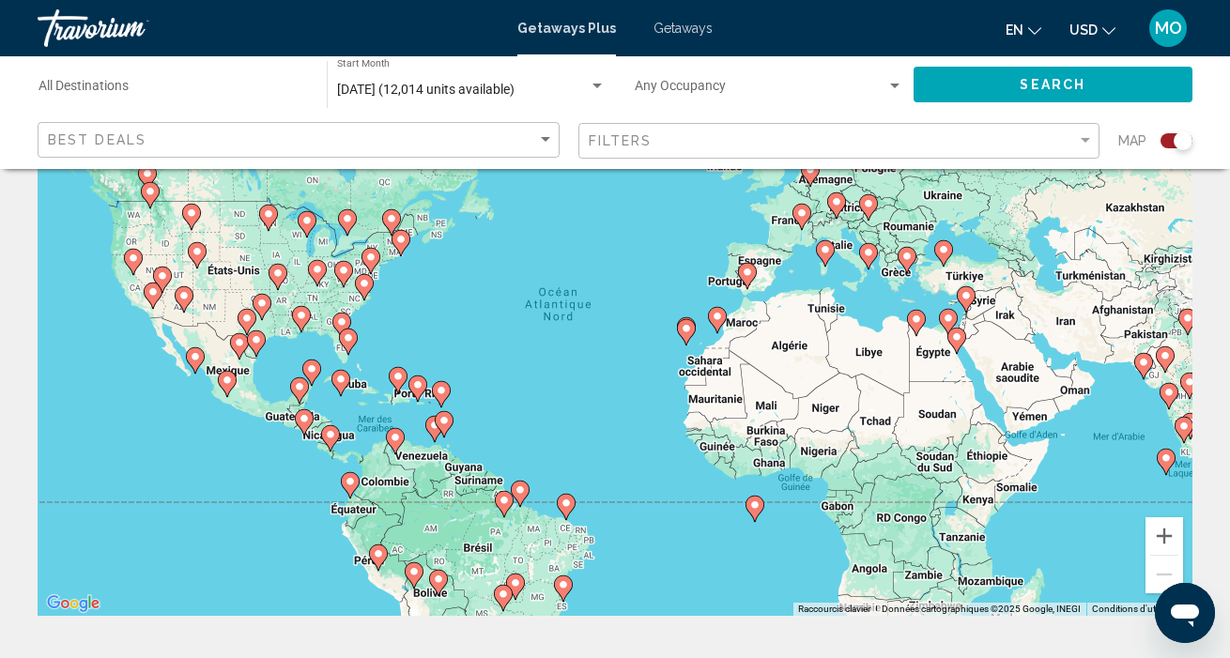
click at [752, 508] on image "Main content" at bounding box center [755, 505] width 11 height 11
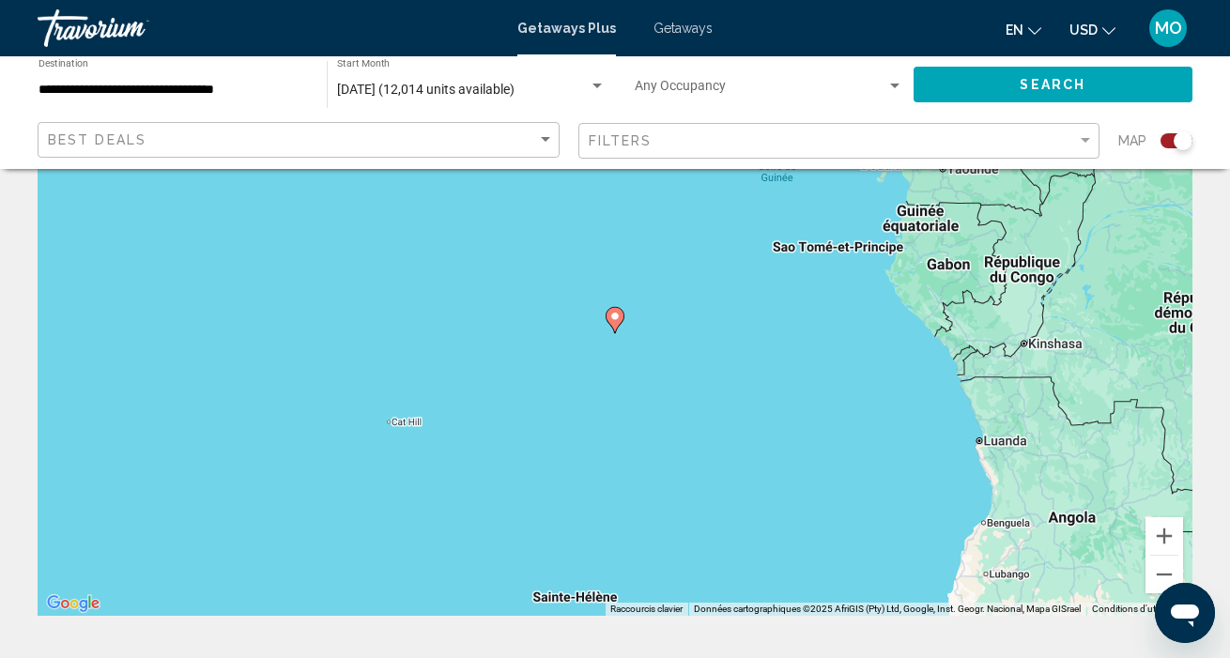
click at [630, 321] on div "Pour activer le glissement avec le clavier, appuyez sur Alt+Entrée. Une fois ce…" at bounding box center [615, 335] width 1155 height 564
click at [620, 321] on image "Main content" at bounding box center [615, 316] width 11 height 11
type input "**********"
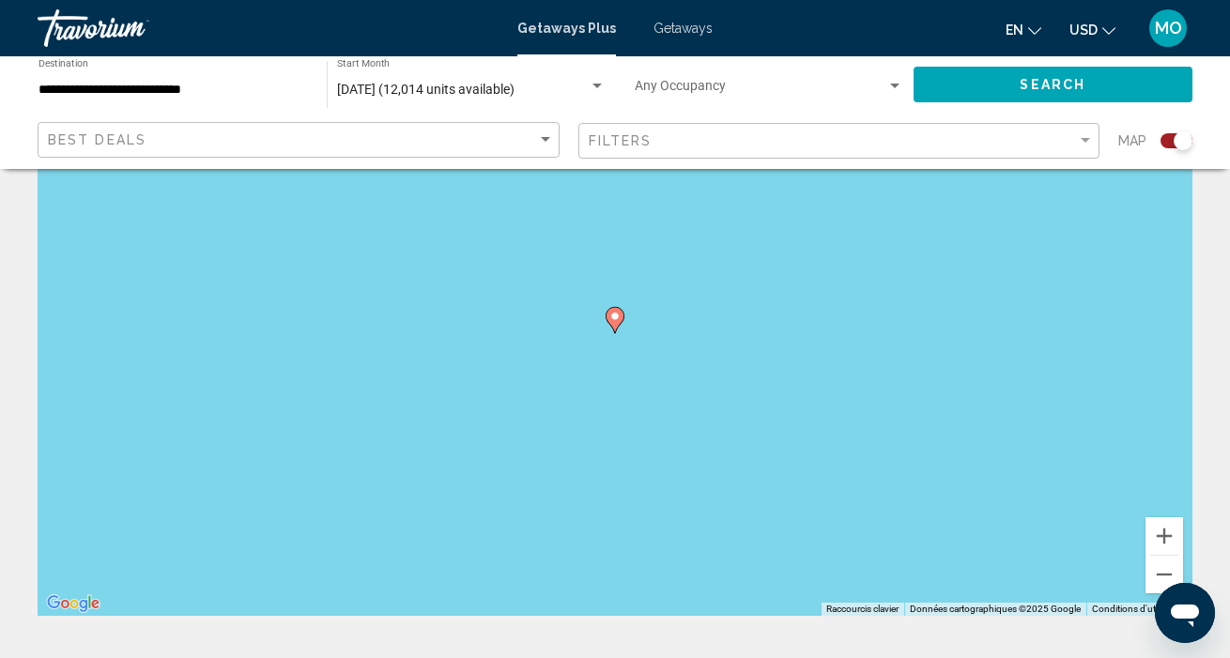
click at [616, 325] on icon "Main content" at bounding box center [615, 320] width 17 height 24
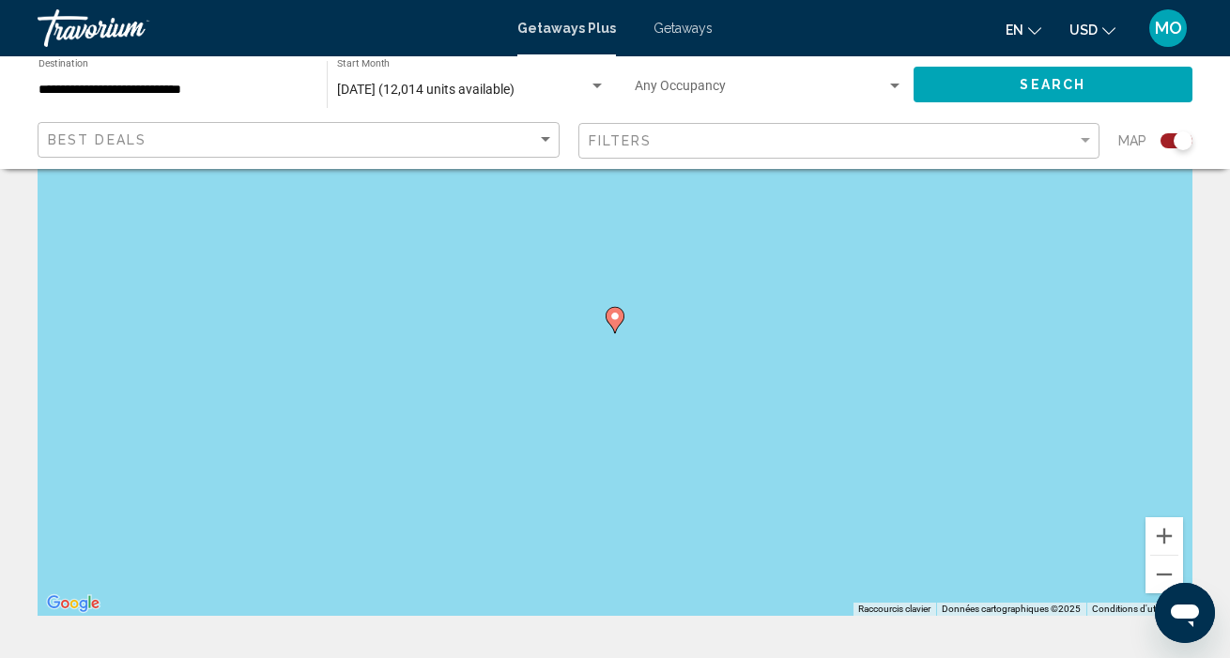
click at [618, 332] on gmp-advanced-marker "Main content" at bounding box center [615, 320] width 19 height 28
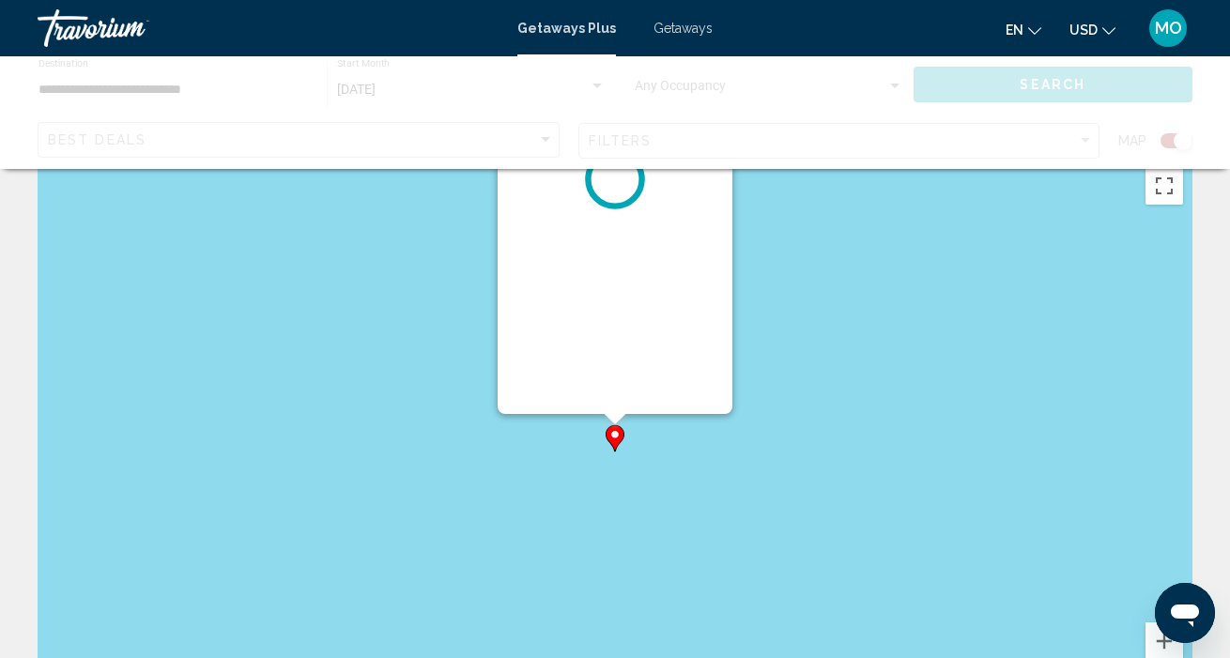
scroll to position [0, 0]
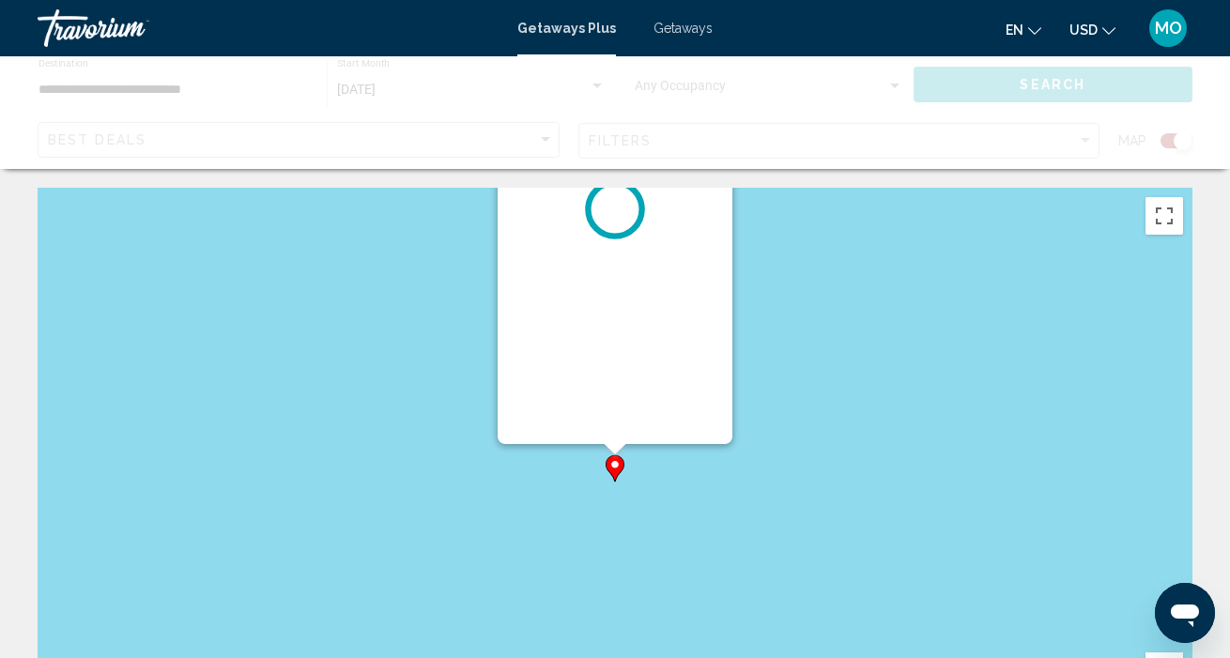
click at [618, 470] on div "Pour naviguer, appuyez sur les touches fléchées. Pour activer le glissement ave…" at bounding box center [1192, 470] width 1155 height 0
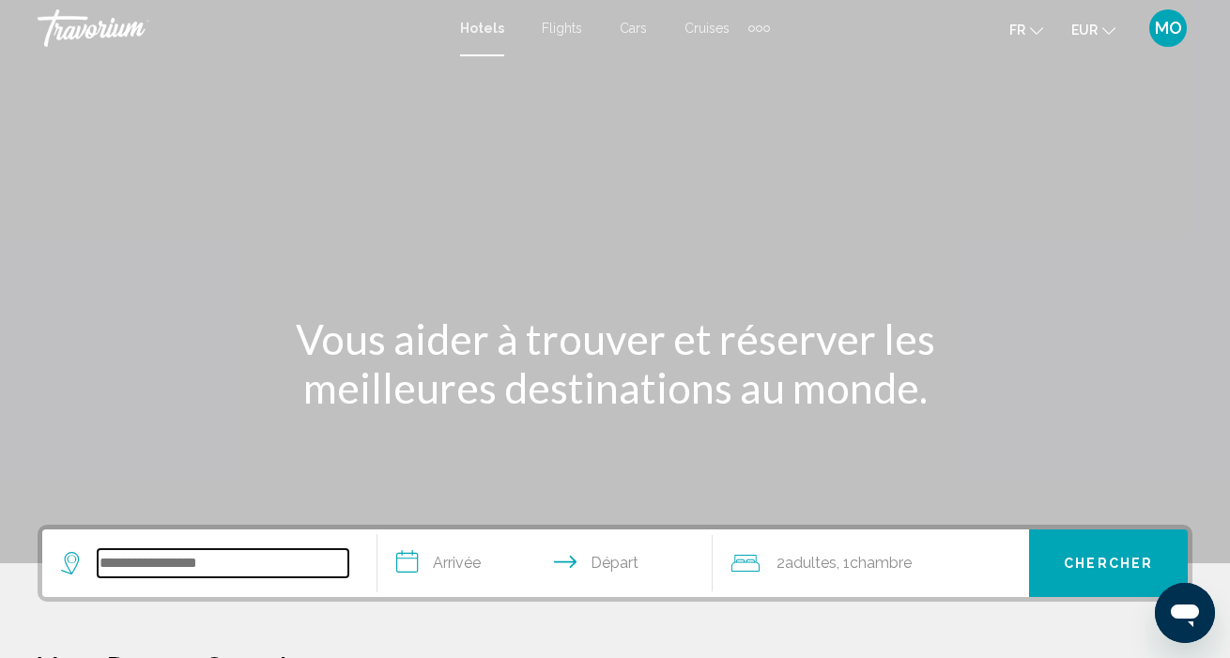
click at [142, 568] on input "Search widget" at bounding box center [223, 563] width 251 height 28
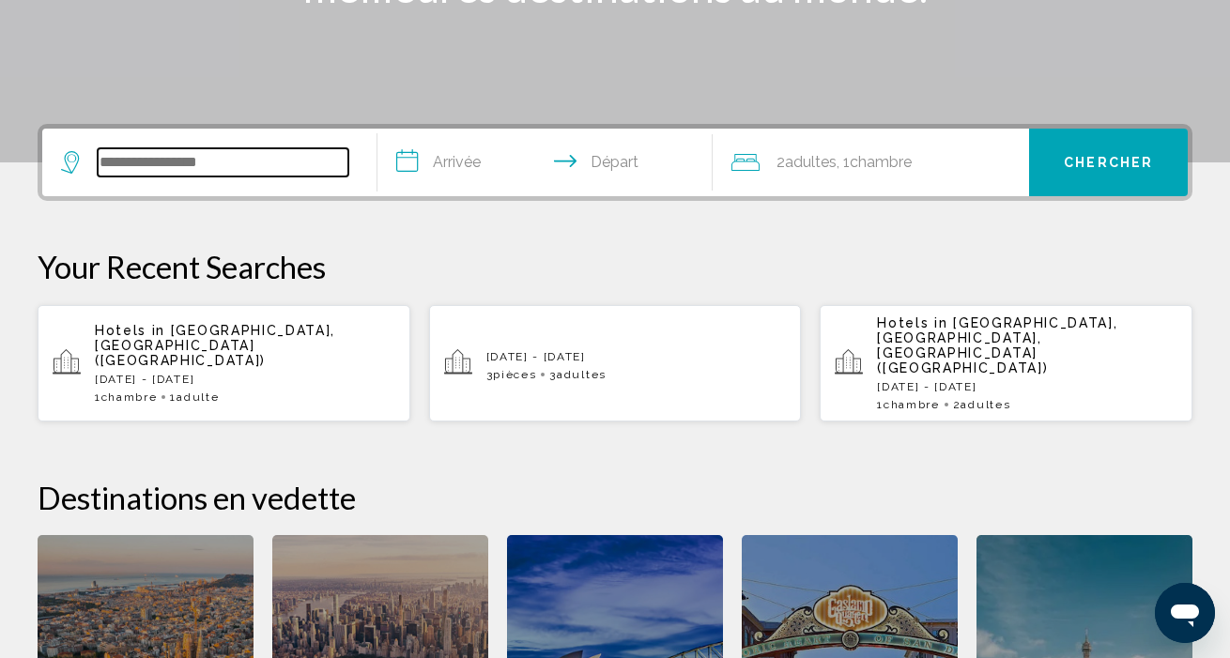
scroll to position [464, 0]
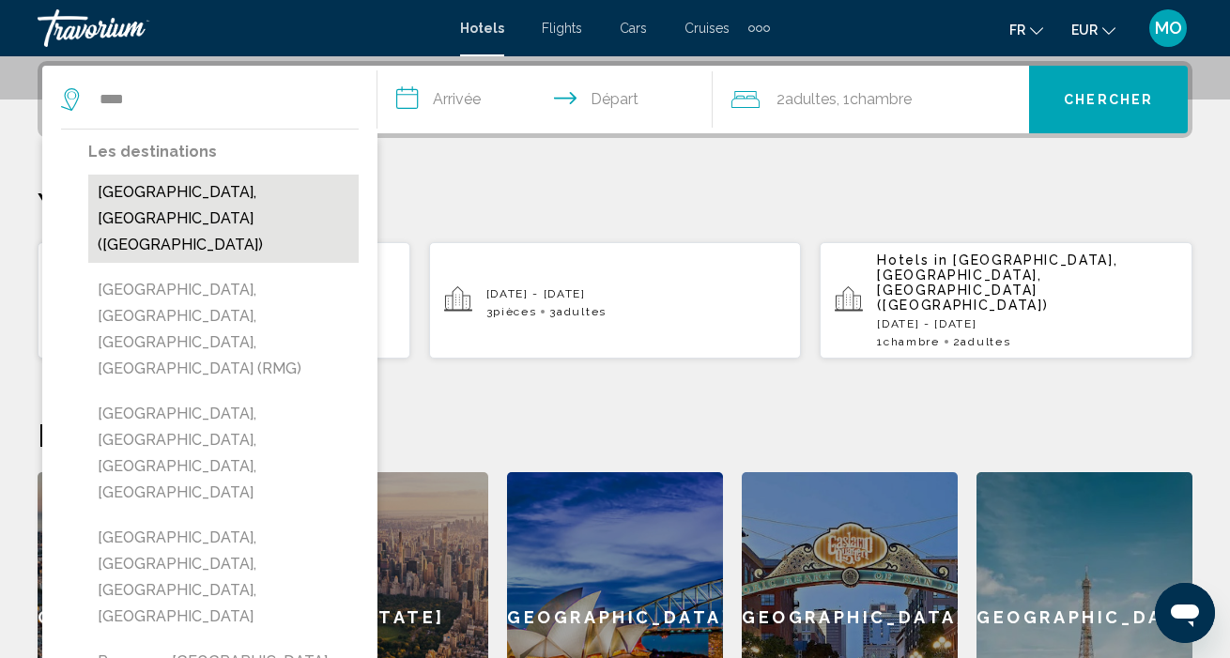
click at [225, 191] on button "Rome, Italy (ROM)" at bounding box center [223, 219] width 271 height 88
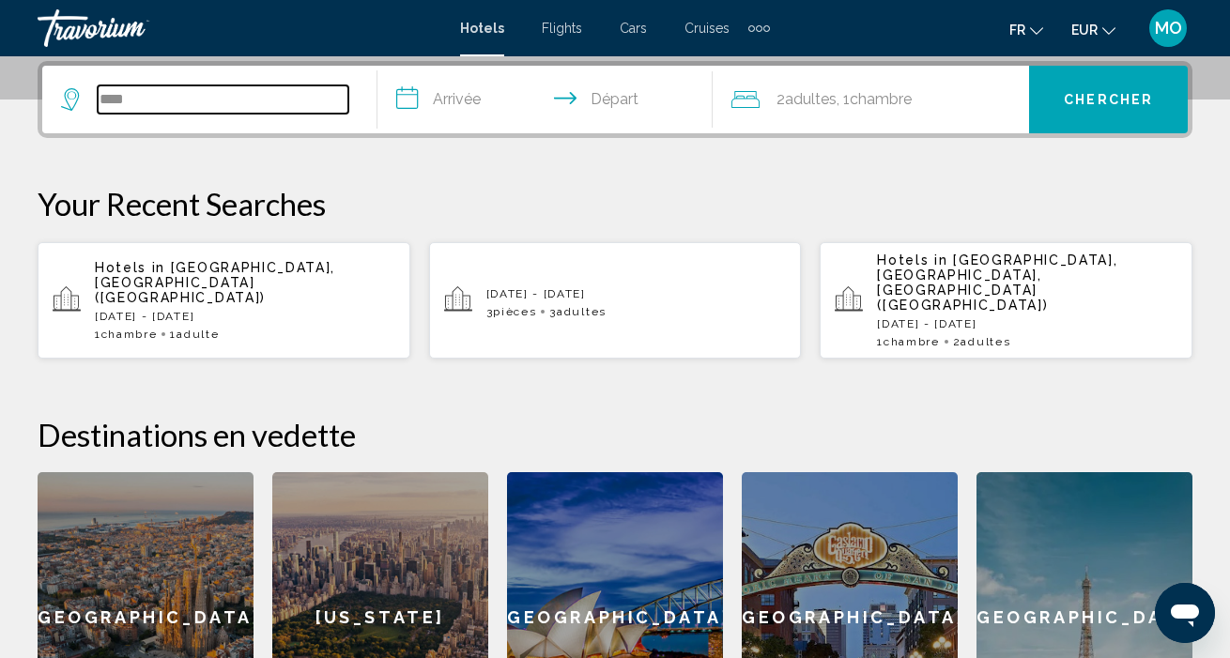
type input "**********"
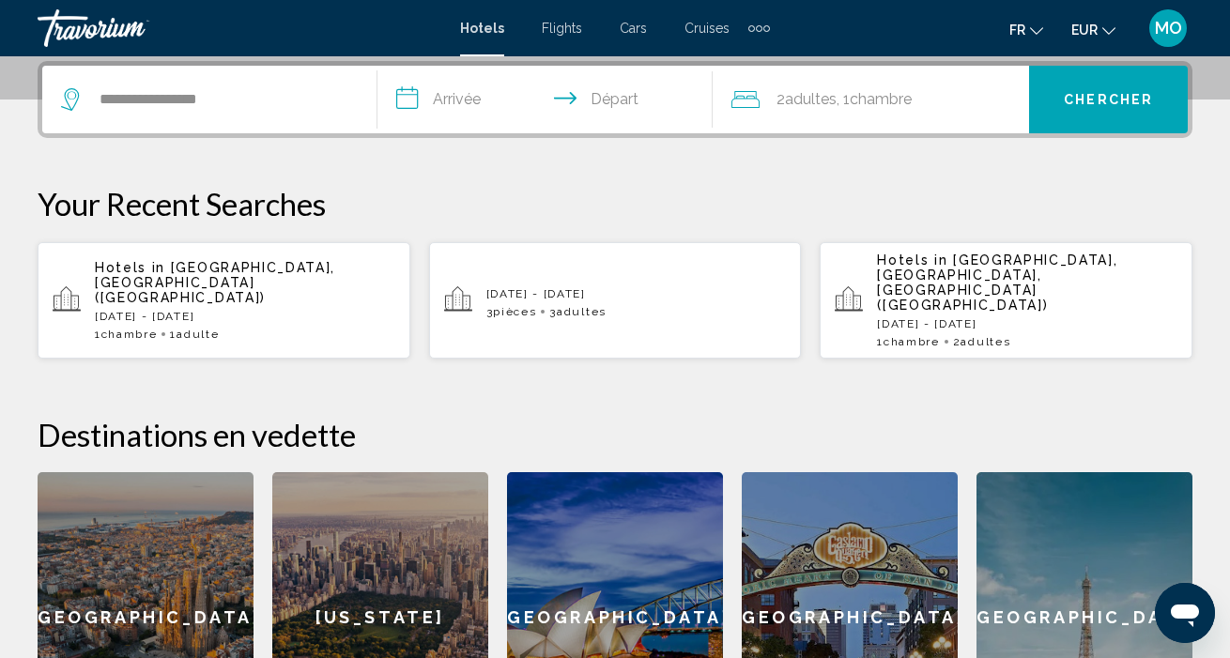
click at [550, 97] on input "**********" at bounding box center [549, 102] width 343 height 73
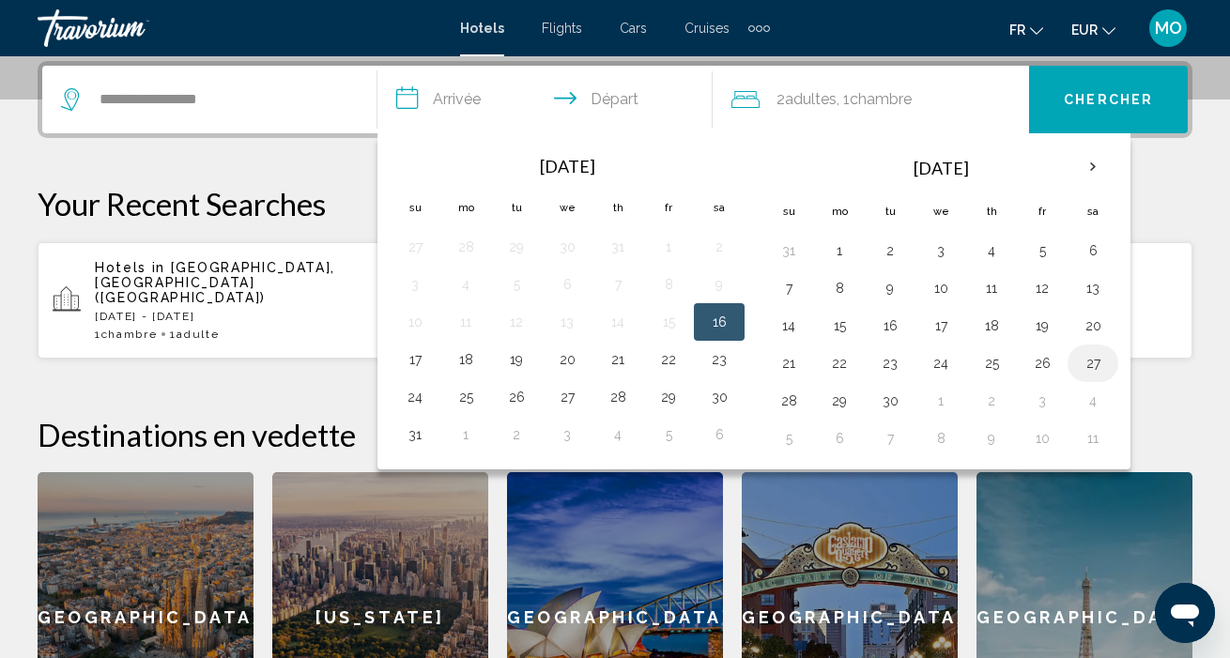
click at [1090, 370] on button "27" at bounding box center [1093, 363] width 30 height 26
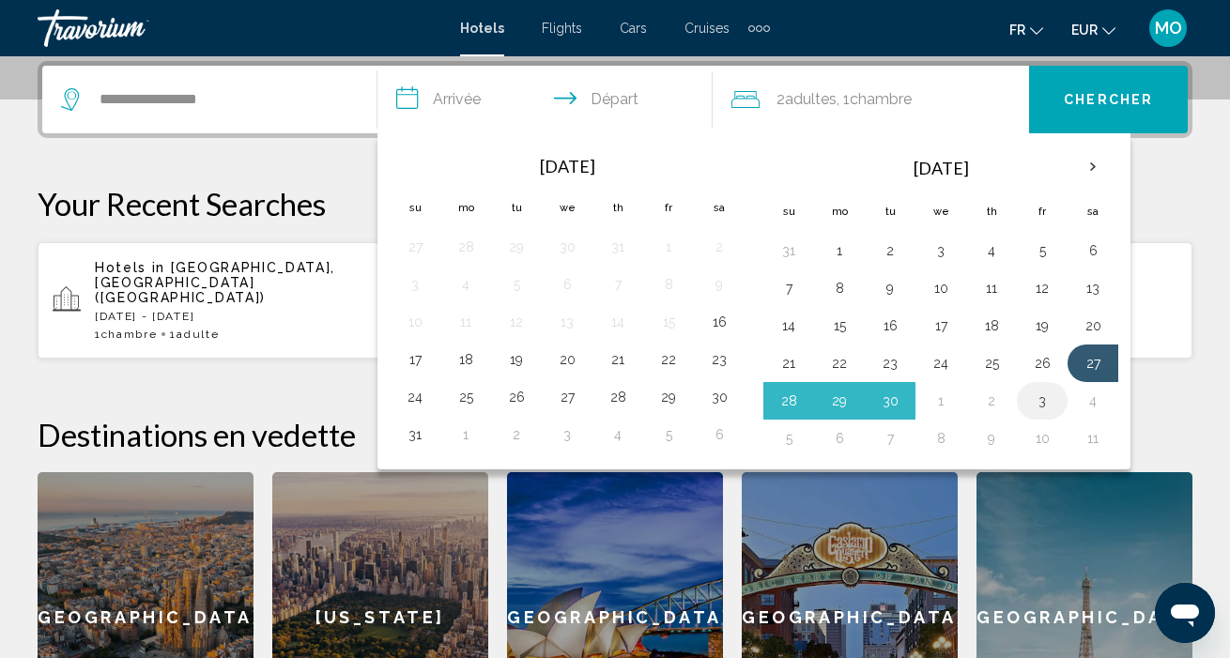
click at [1040, 399] on button "3" at bounding box center [1043, 401] width 30 height 26
type input "**********"
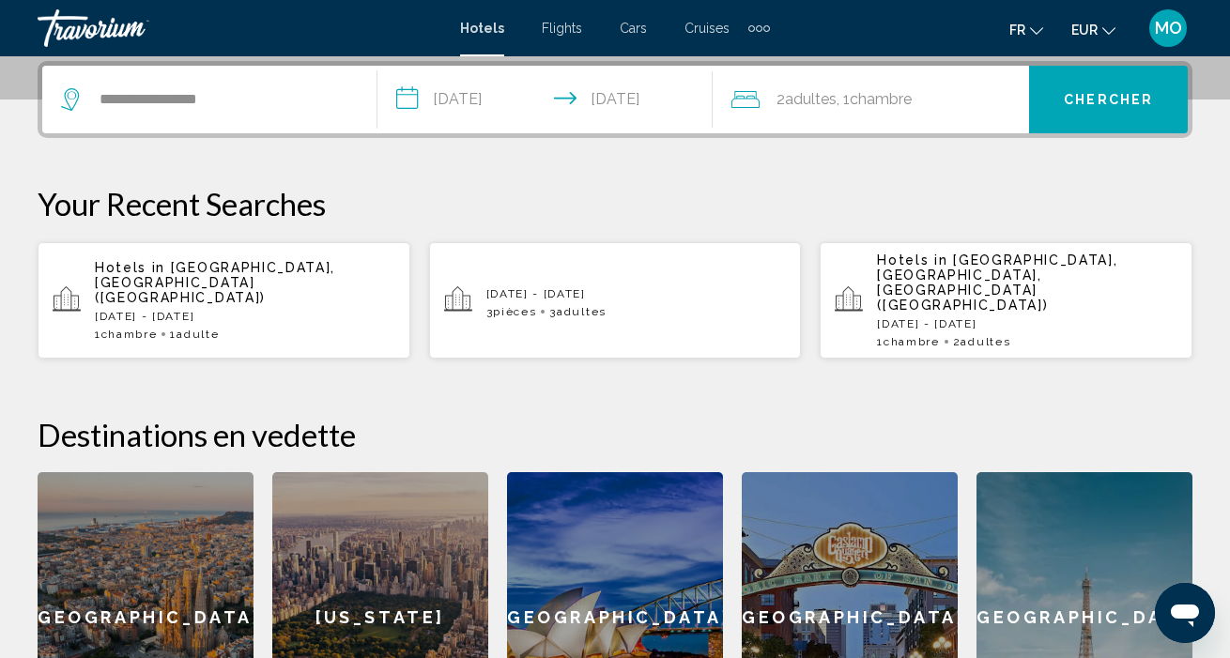
click at [945, 100] on div "2 Adulte Adultes , 1 Chambre pièces" at bounding box center [881, 99] width 298 height 26
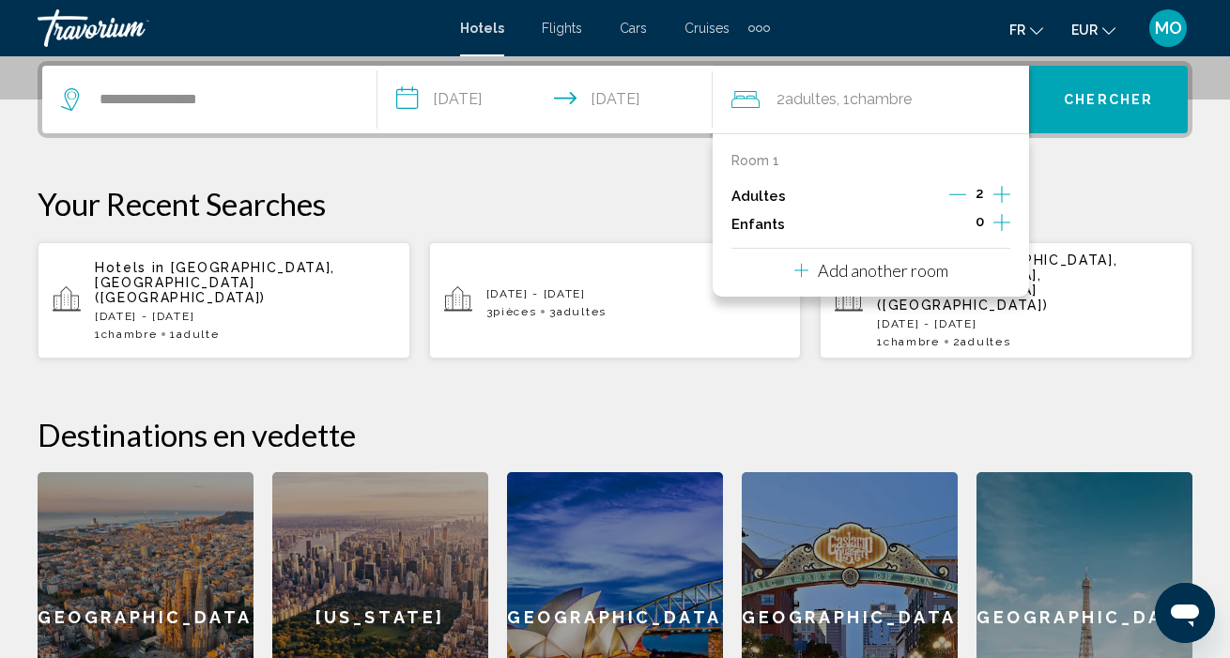
click at [957, 199] on icon "Decrement adults" at bounding box center [958, 194] width 17 height 17
click at [1072, 194] on p "Your Recent Searches" at bounding box center [615, 204] width 1155 height 38
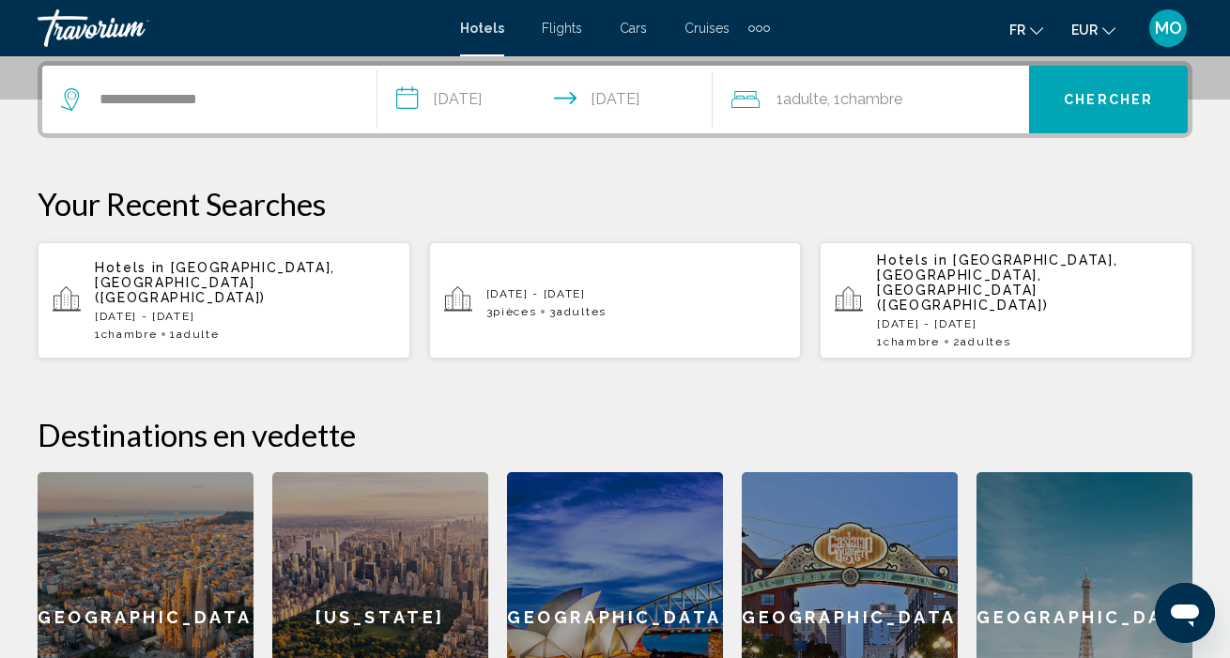
click at [1077, 93] on span "Chercher" at bounding box center [1108, 100] width 89 height 15
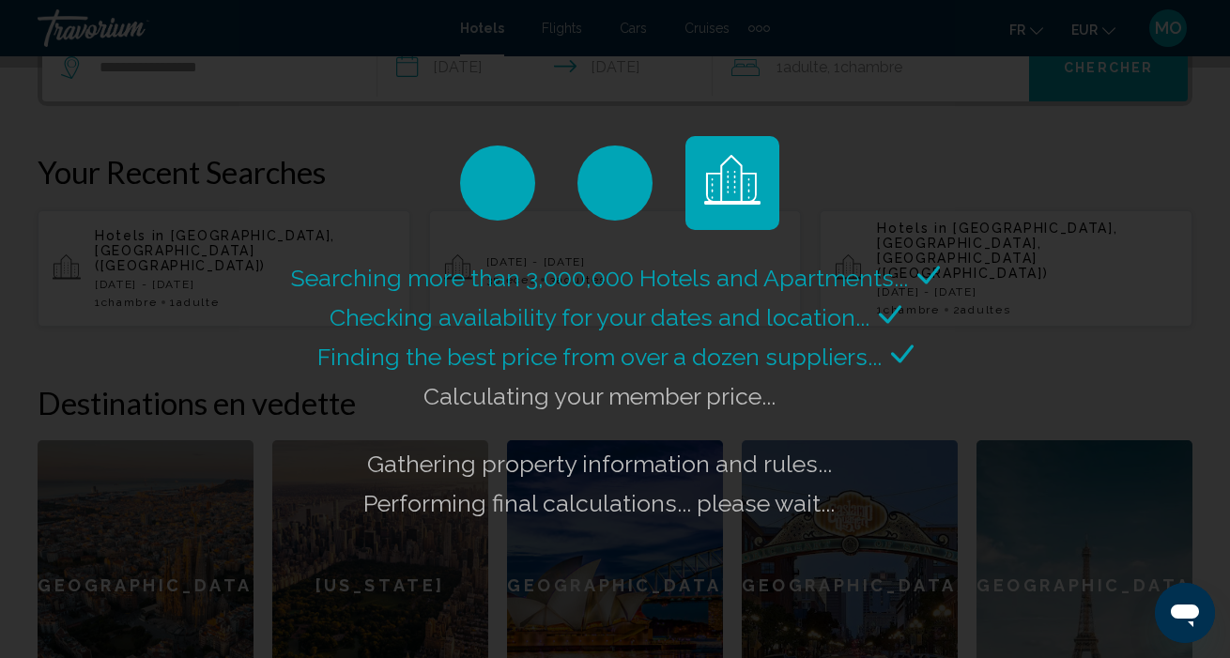
scroll to position [502, 0]
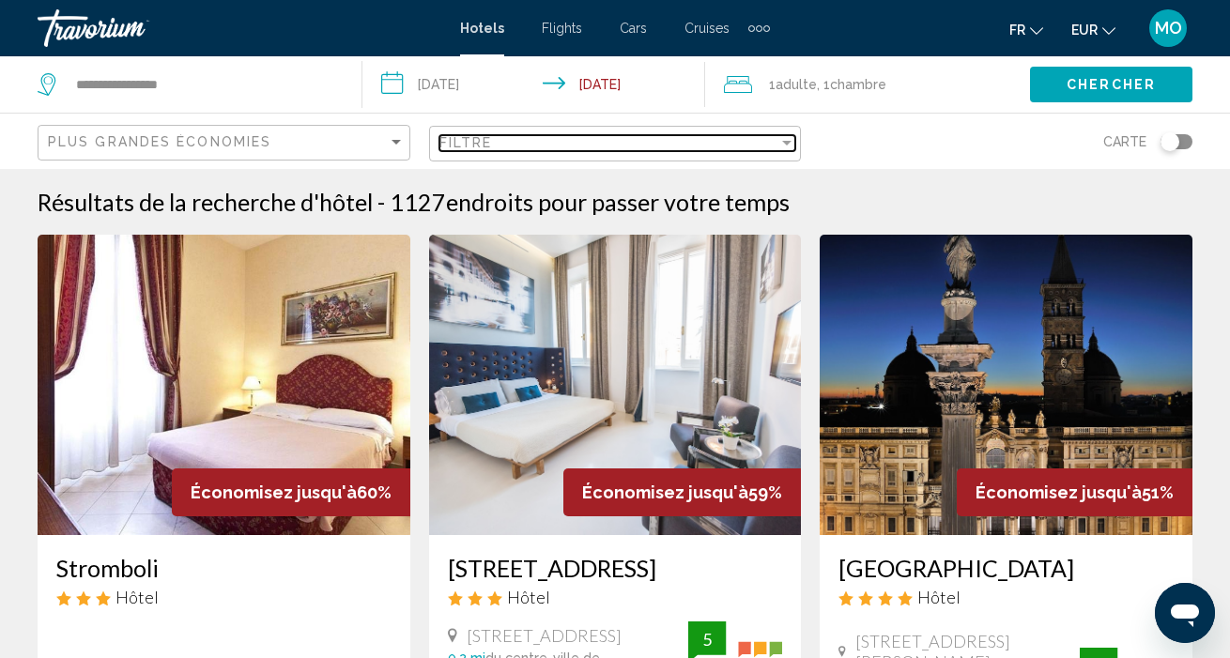
click at [786, 145] on div "Filter" at bounding box center [786, 143] width 9 height 5
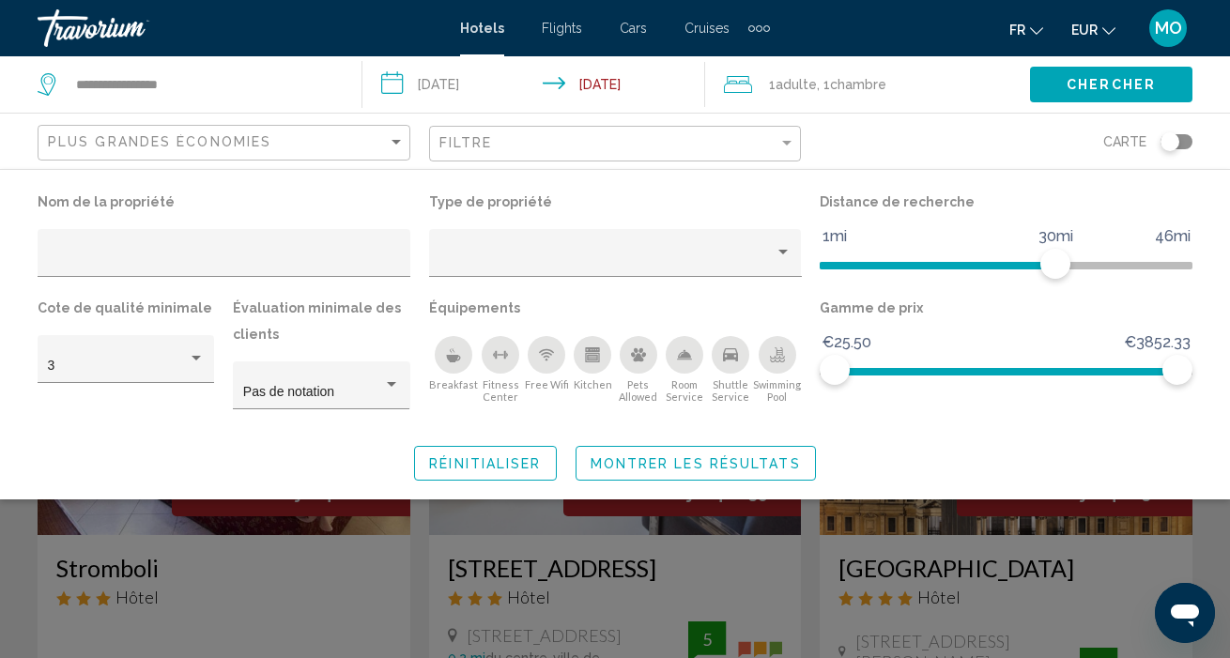
click at [784, 353] on icon "Swimming Pool" at bounding box center [777, 355] width 15 height 15
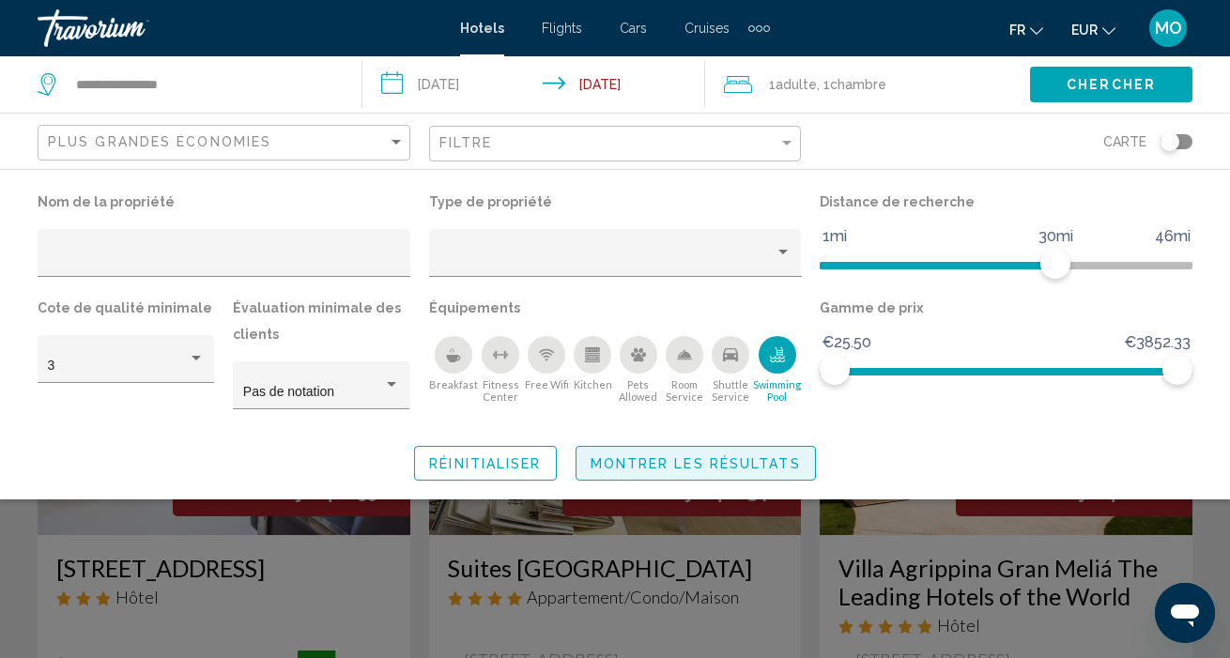
click at [761, 464] on span "Montrer les résultats" at bounding box center [696, 463] width 210 height 15
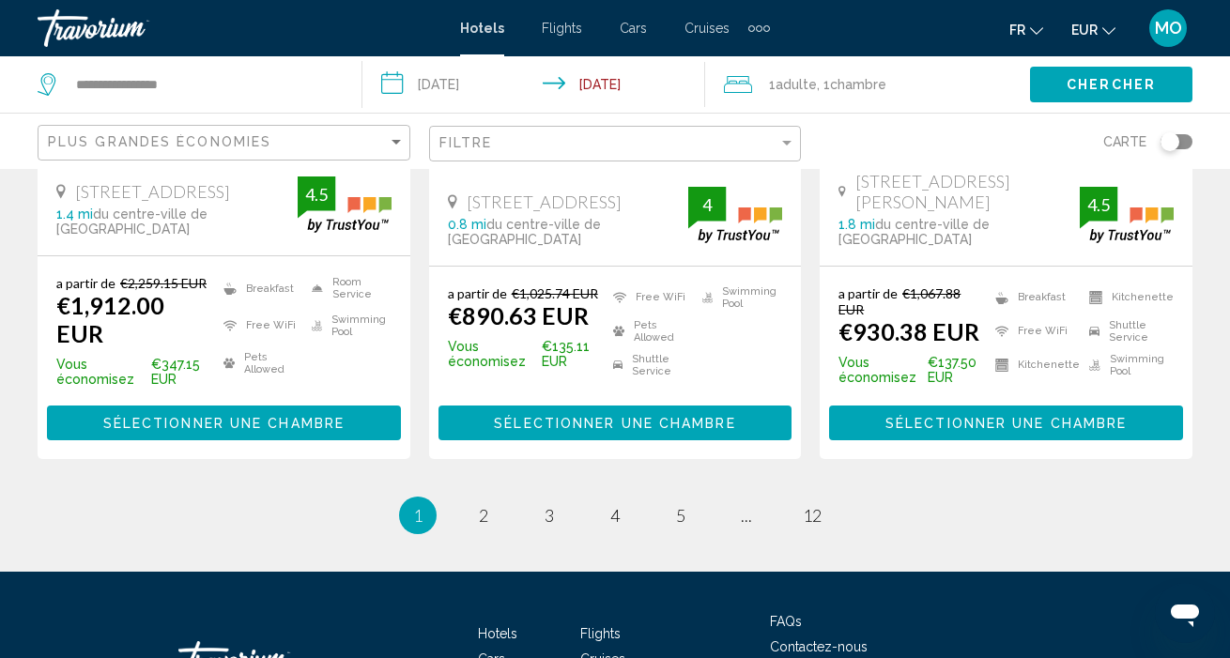
scroll to position [2728, 0]
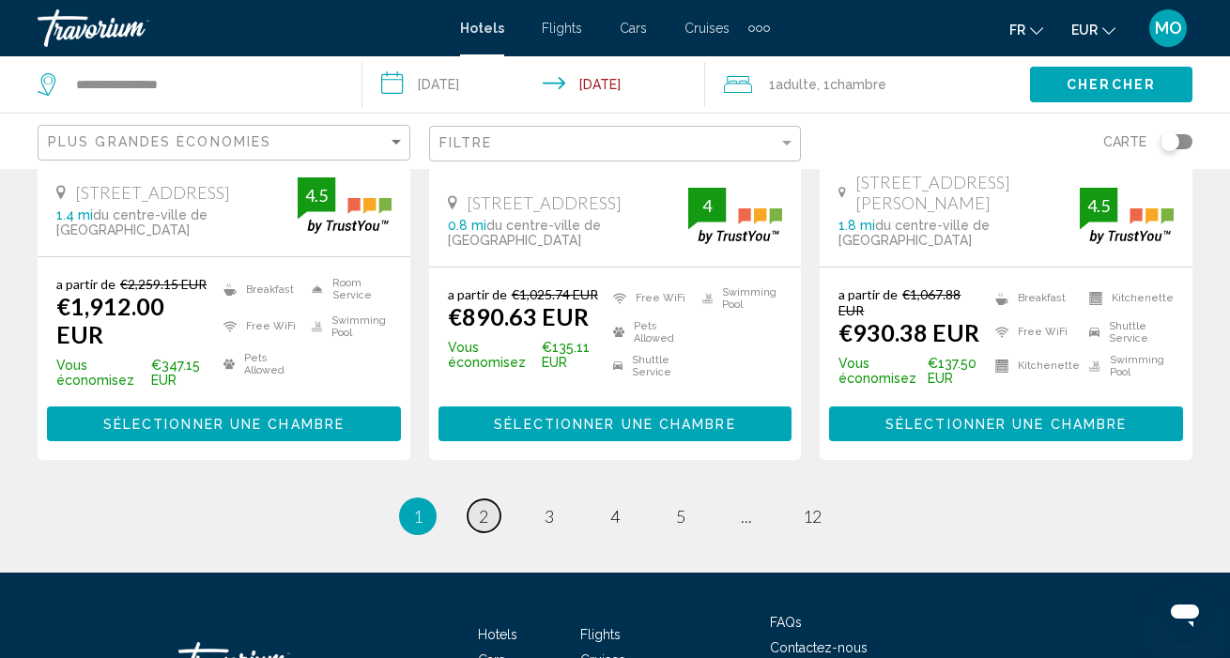
click at [479, 506] on span "2" at bounding box center [483, 516] width 9 height 21
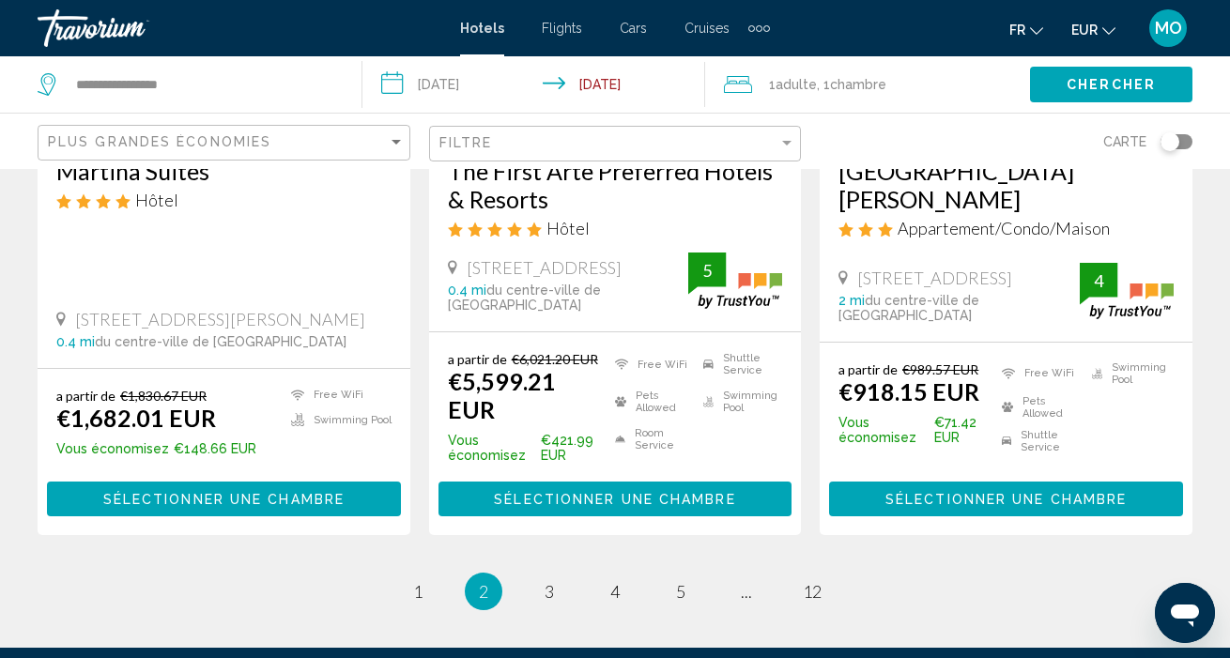
scroll to position [2621, 0]
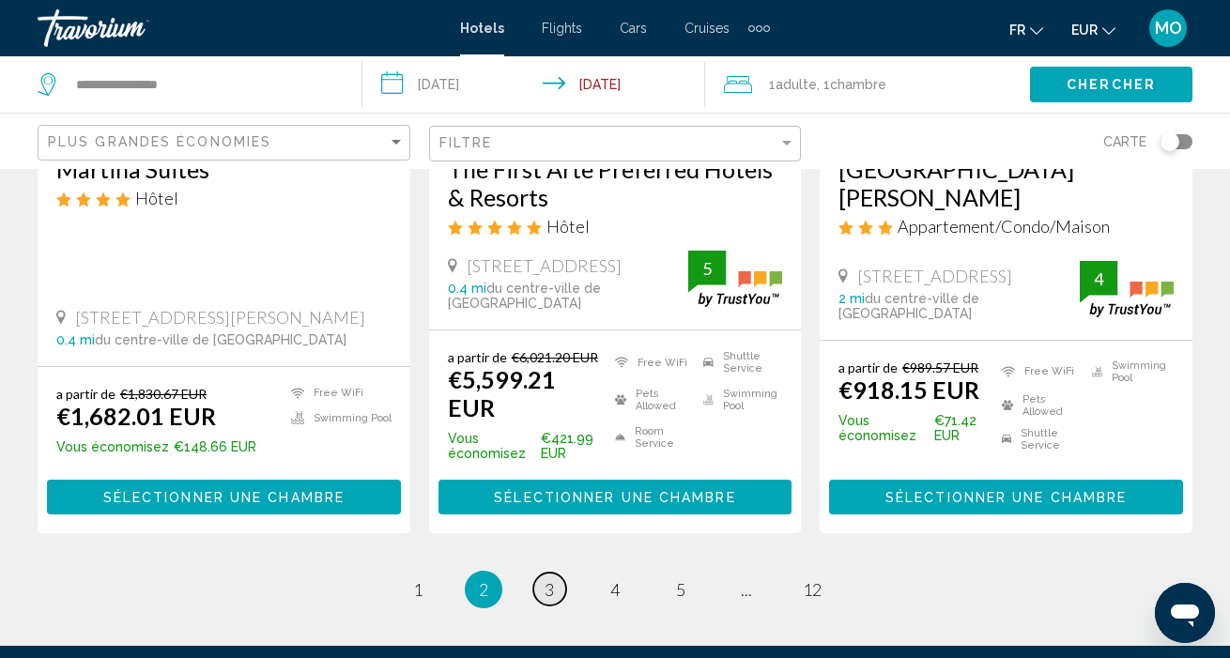
click at [554, 580] on span "3" at bounding box center [549, 590] width 9 height 21
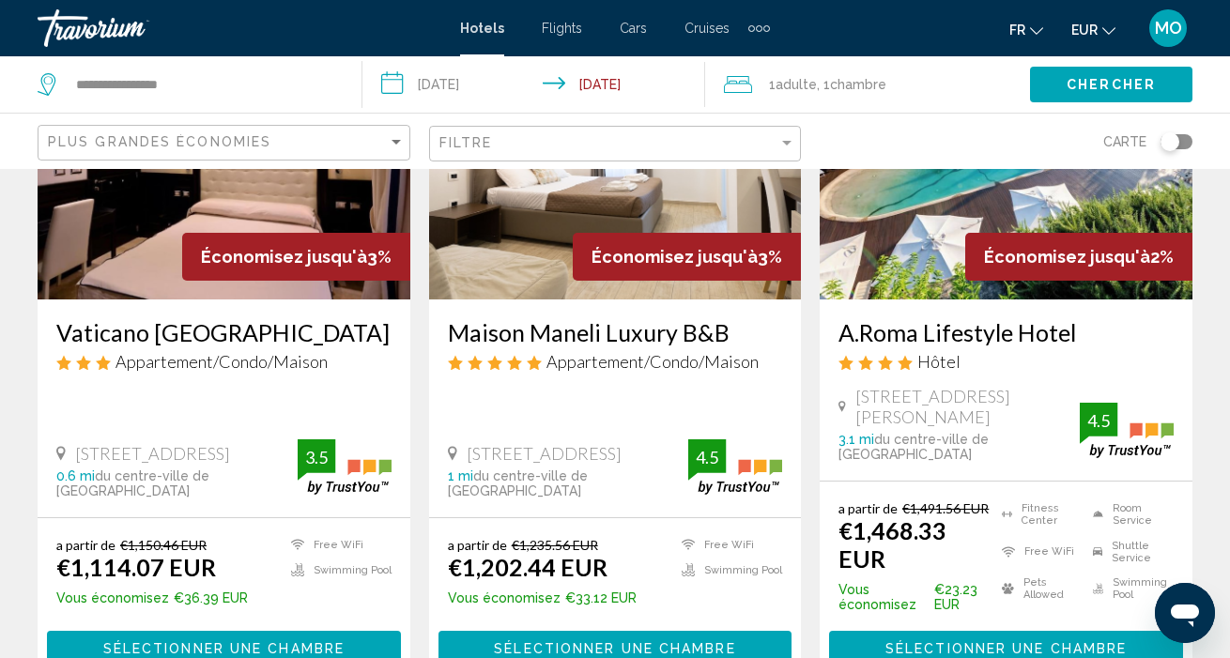
scroll to position [2564, 0]
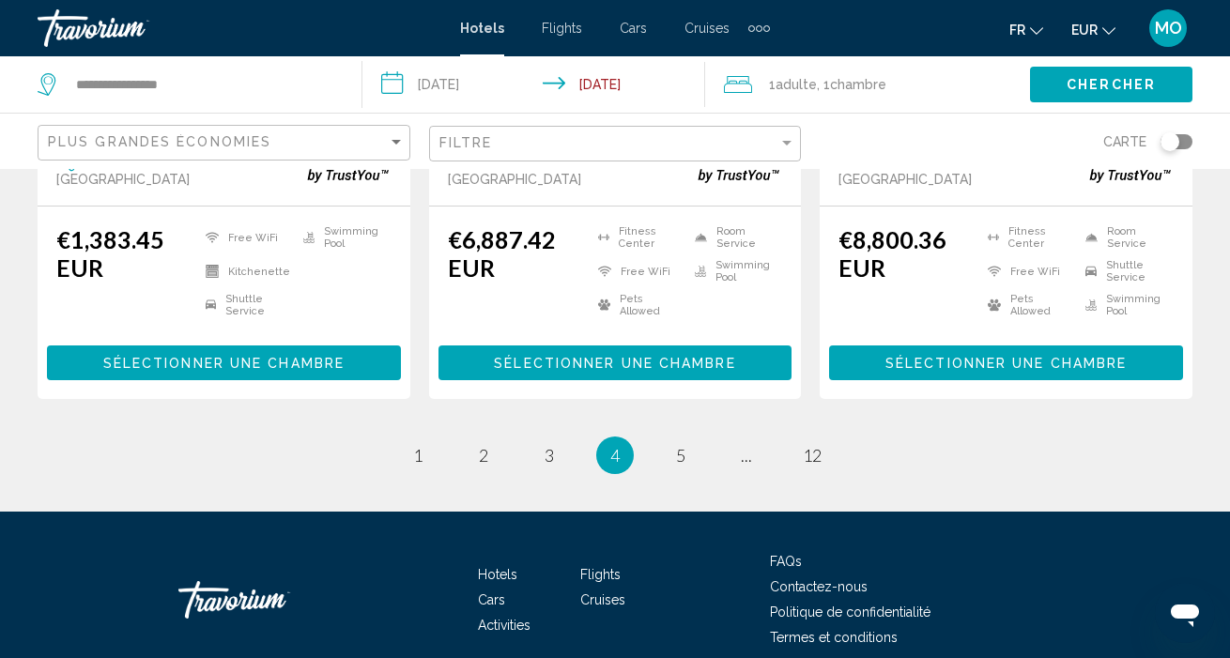
scroll to position [2764, 0]
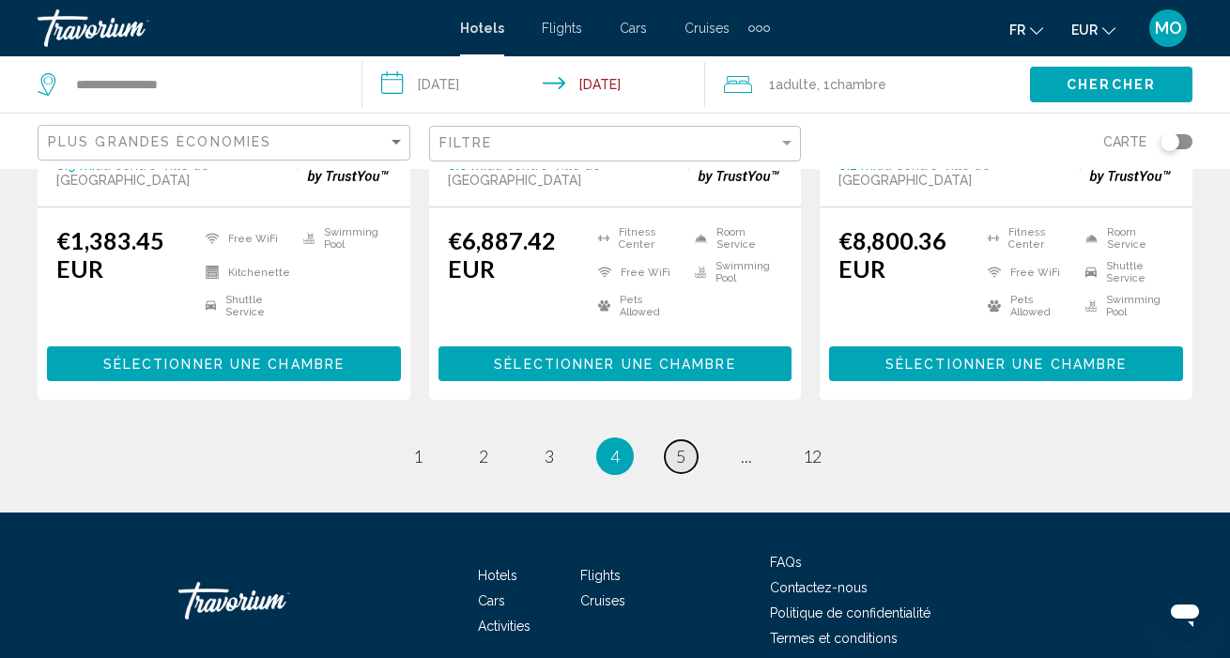
click at [685, 446] on span "5" at bounding box center [680, 456] width 9 height 21
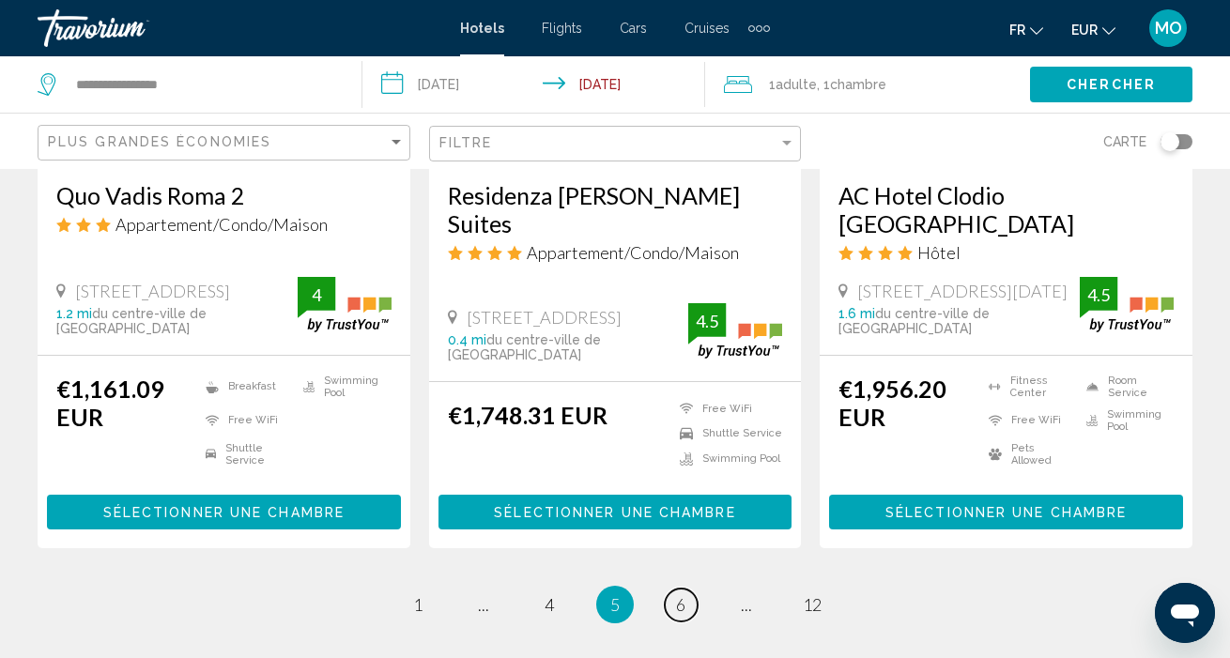
scroll to position [2556, 0]
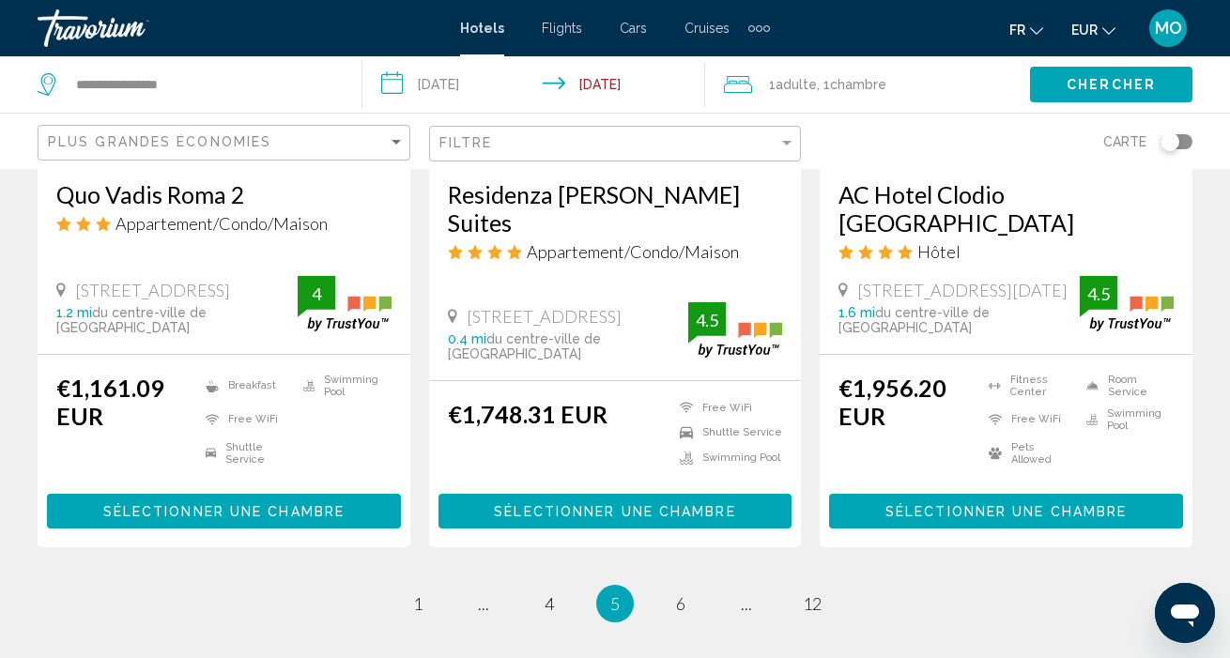
click at [662, 585] on li "page 6" at bounding box center [681, 604] width 38 height 38
click at [676, 594] on span "6" at bounding box center [680, 604] width 9 height 21
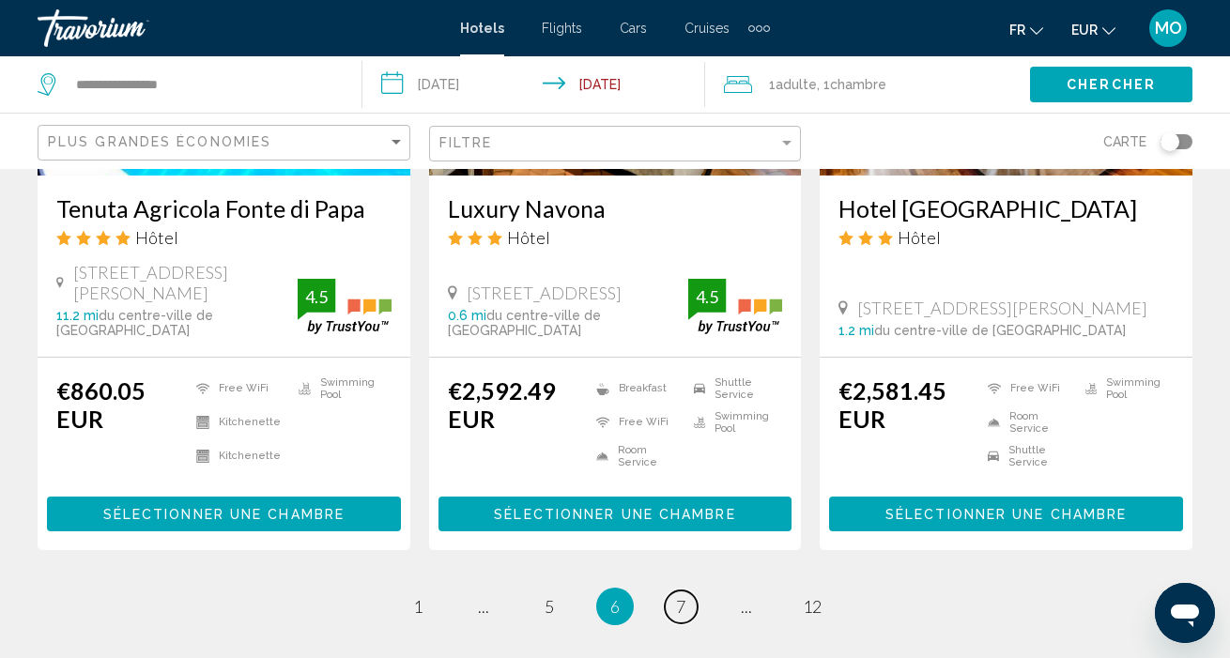
scroll to position [2525, 0]
